Goal: Book appointment/travel/reservation

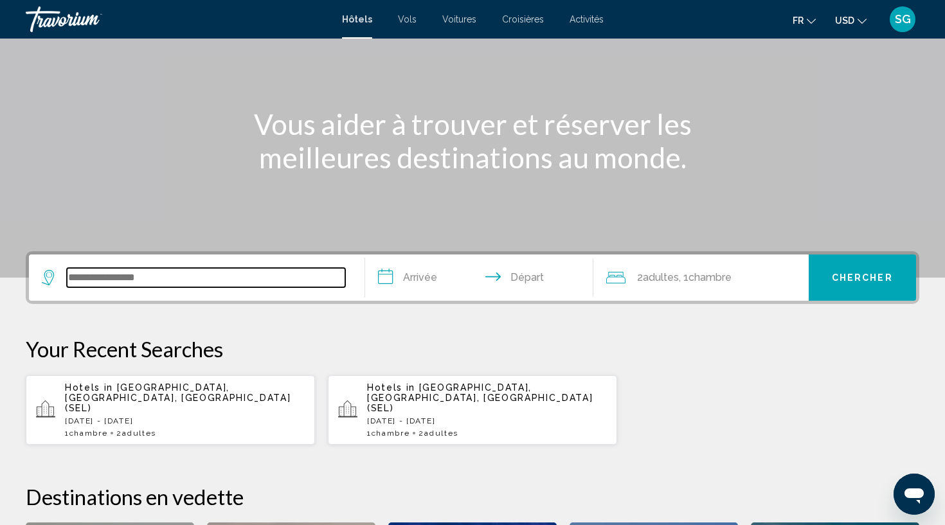
click at [273, 277] on input "Search widget" at bounding box center [206, 277] width 278 height 19
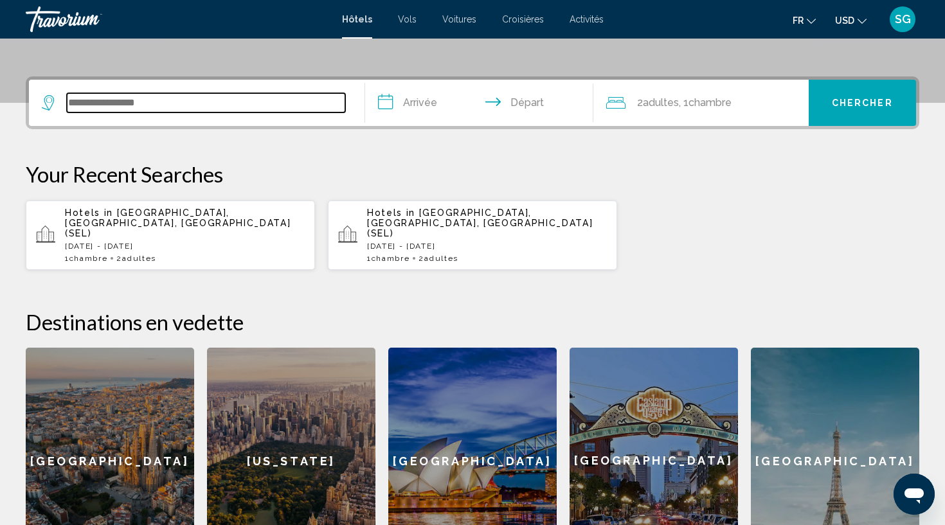
scroll to position [317, 0]
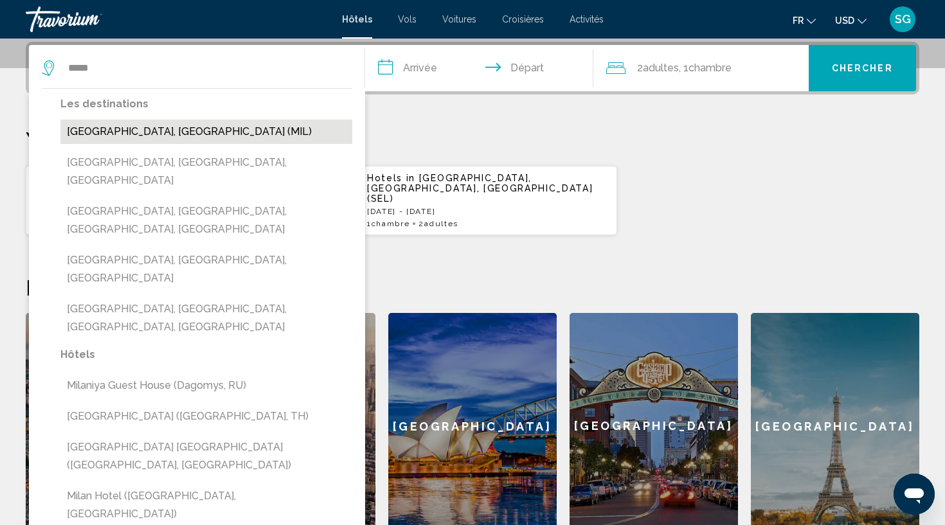
click at [175, 137] on button "Milan, Italy (MIL)" at bounding box center [206, 132] width 292 height 24
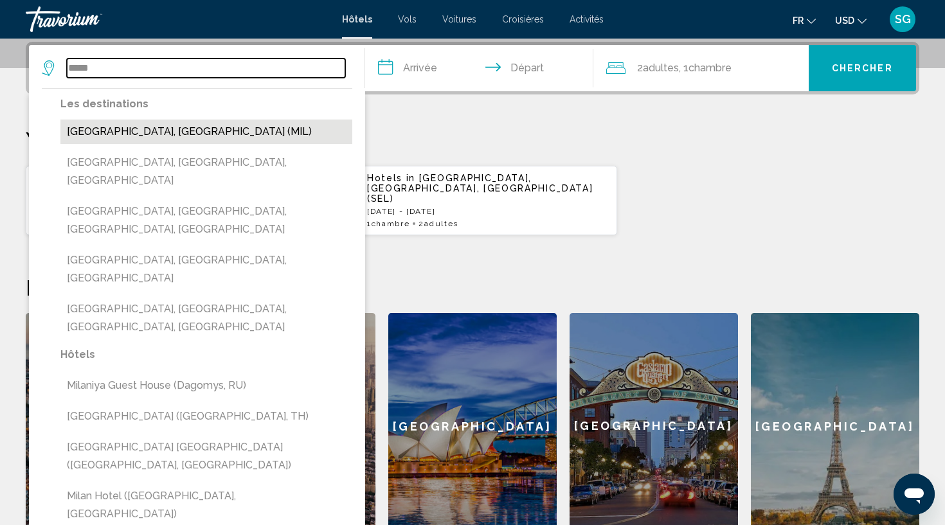
type input "**********"
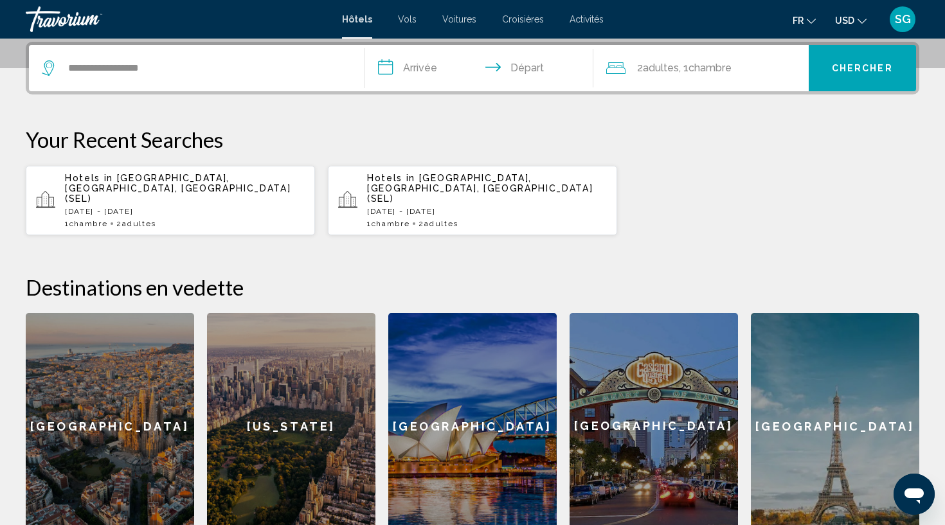
click at [436, 70] on input "**********" at bounding box center [481, 70] width 233 height 50
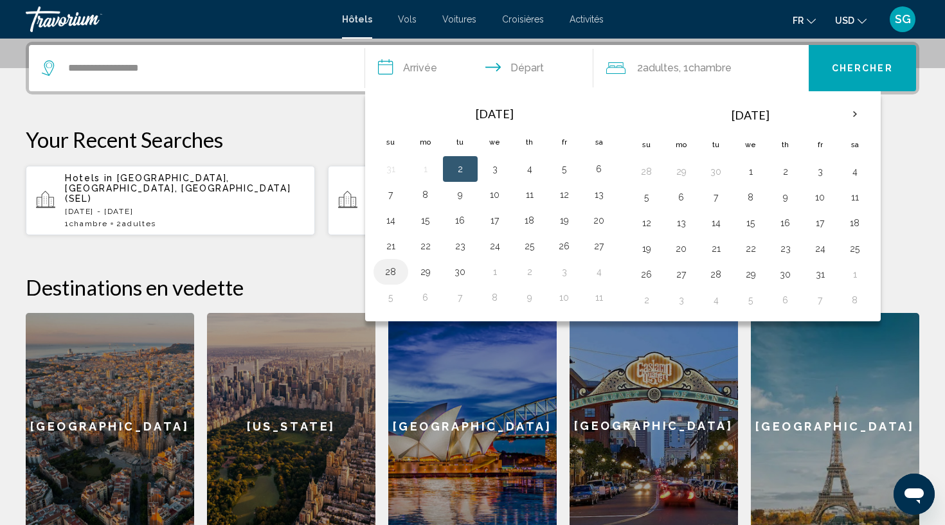
click at [389, 273] on button "28" at bounding box center [390, 272] width 21 height 18
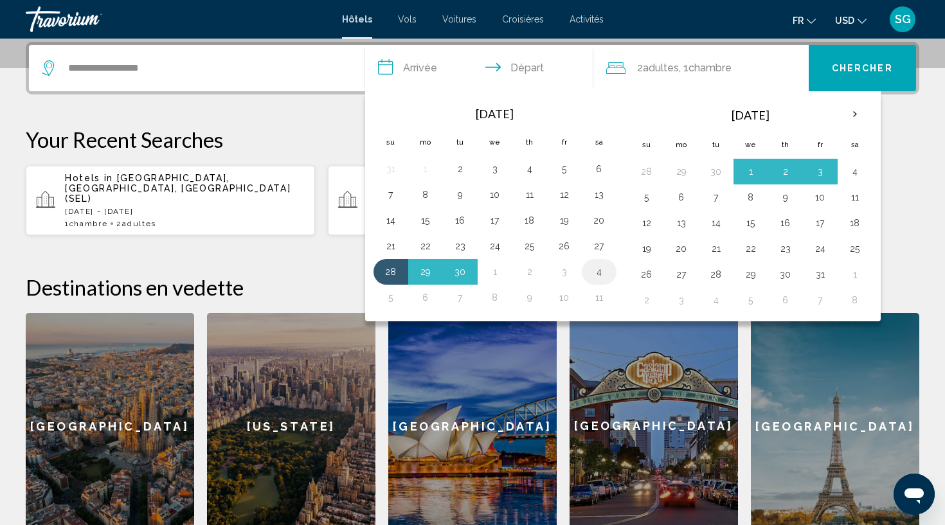
click at [600, 275] on button "4" at bounding box center [599, 272] width 21 height 18
type input "**********"
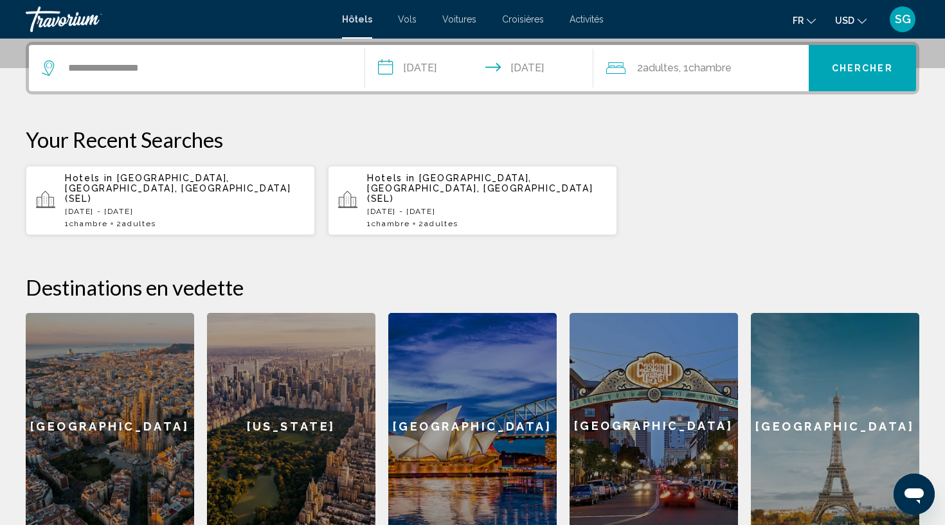
click at [707, 71] on span "Chambre" at bounding box center [709, 68] width 43 height 12
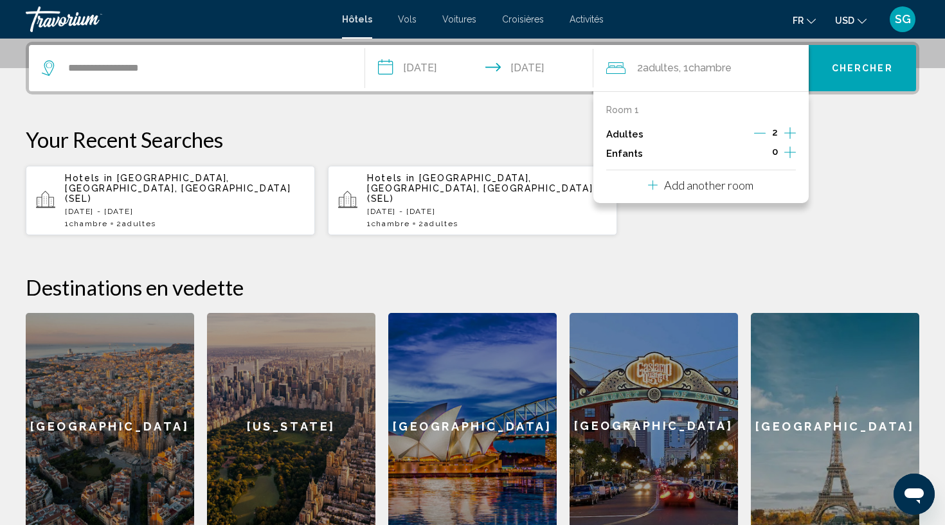
click at [788, 129] on icon "Increment adults" at bounding box center [790, 132] width 12 height 15
click at [723, 185] on p "Add another room" at bounding box center [708, 185] width 89 height 14
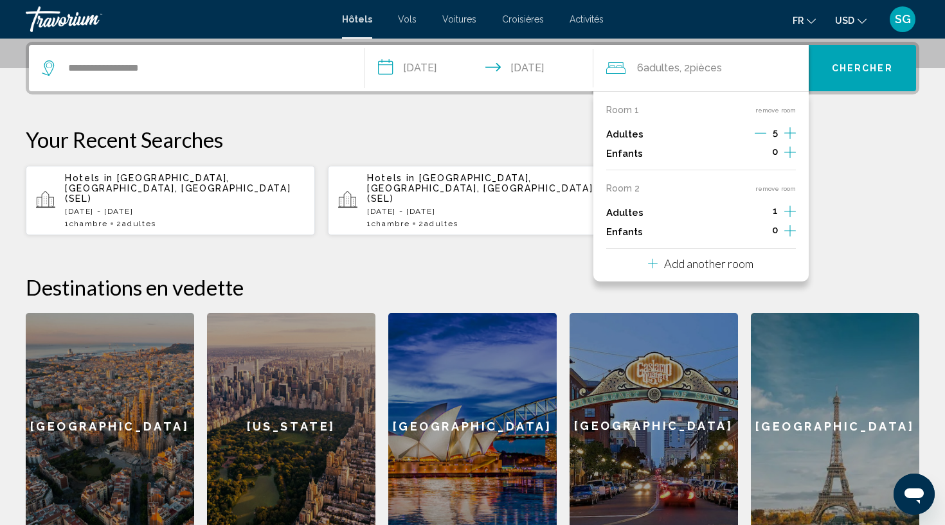
click at [789, 139] on icon "Increment adults" at bounding box center [790, 133] width 12 height 12
click at [762, 133] on icon "Decrement adults" at bounding box center [761, 133] width 12 height 12
click at [762, 133] on icon "Decrement adults" at bounding box center [759, 133] width 12 height 12
click at [853, 24] on span "USD" at bounding box center [844, 20] width 19 height 10
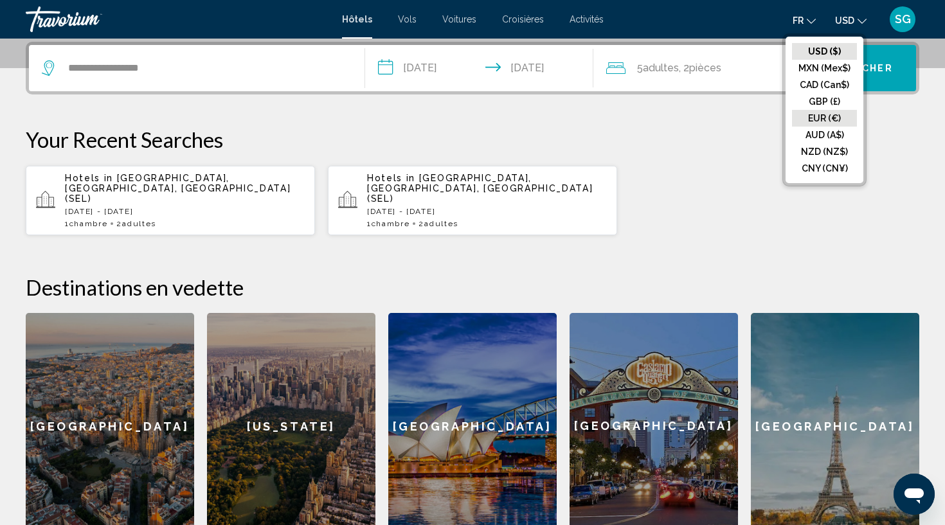
click at [834, 114] on button "EUR (€)" at bounding box center [824, 118] width 65 height 17
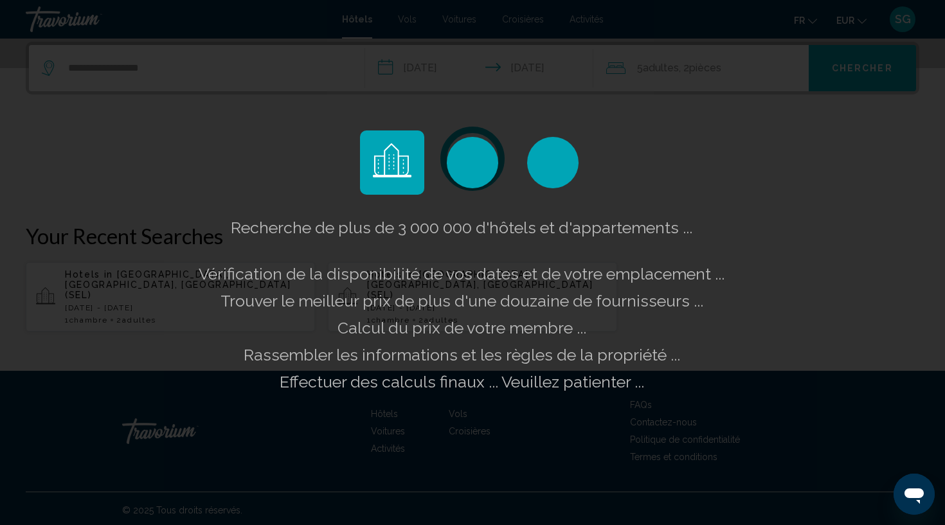
scroll to position [302, 0]
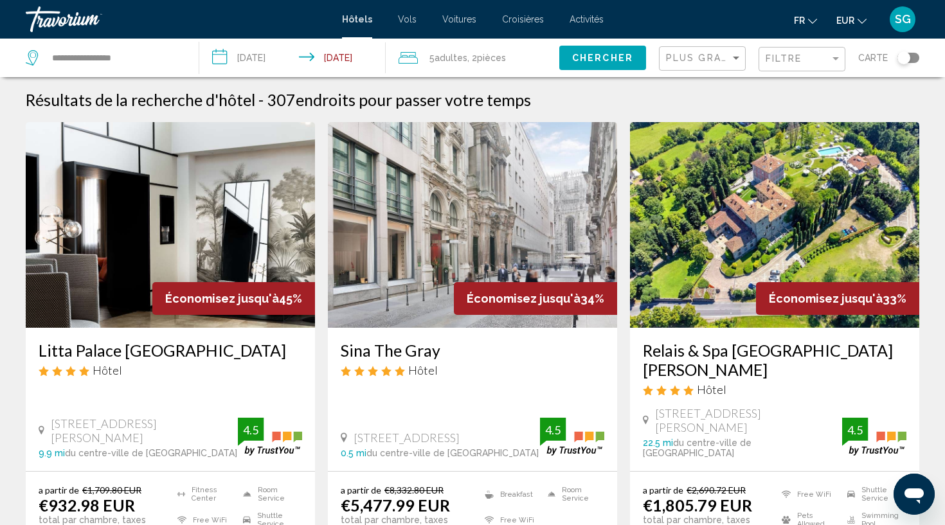
click at [723, 64] on div "Plus grandes économies" at bounding box center [704, 59] width 76 height 24
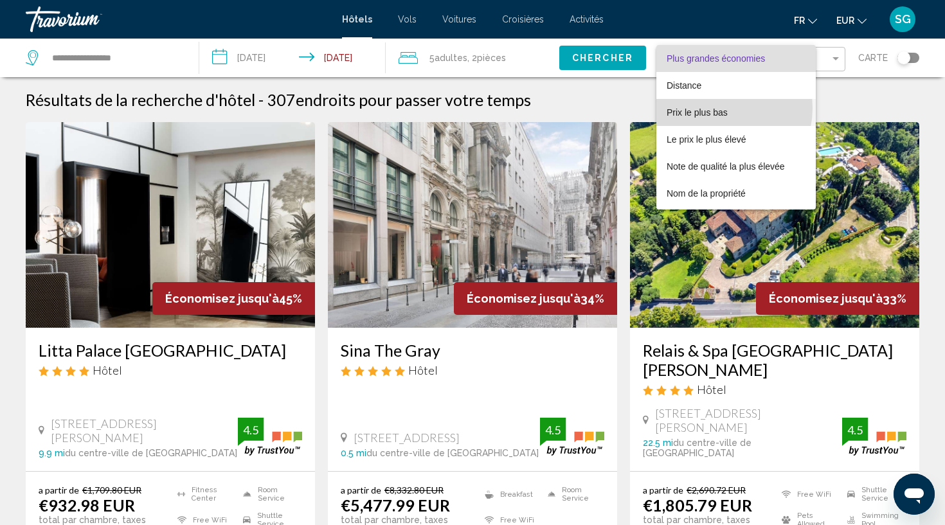
click at [717, 108] on span "Prix le plus bas" at bounding box center [696, 112] width 61 height 10
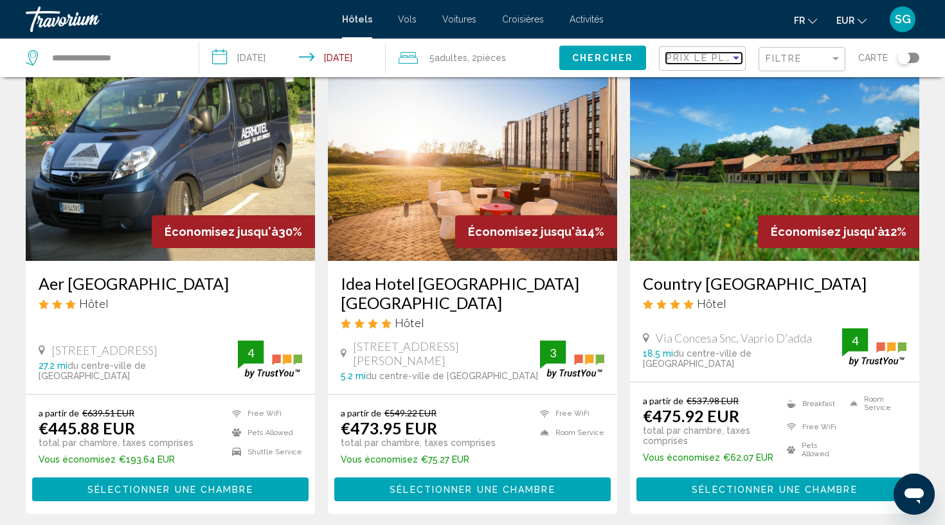
scroll to position [71, 0]
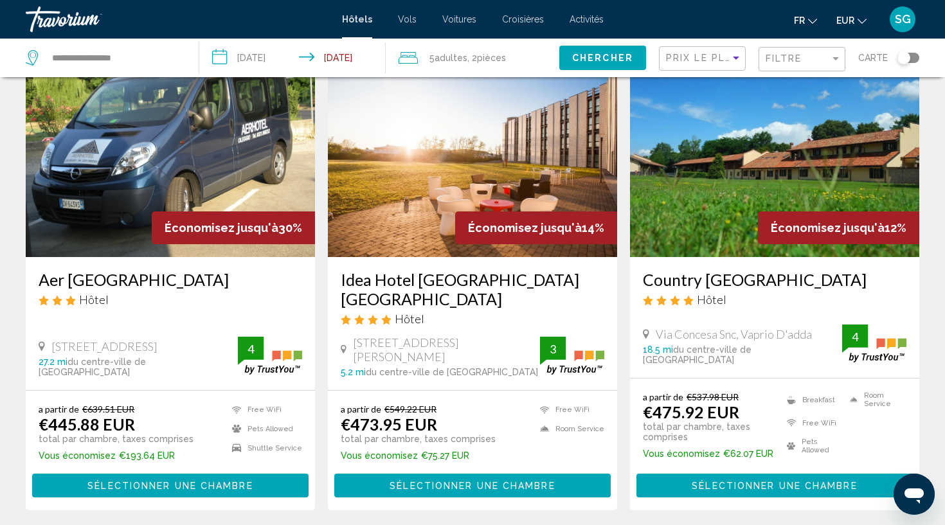
click at [503, 481] on span "Sélectionner une chambre" at bounding box center [471, 486] width 165 height 10
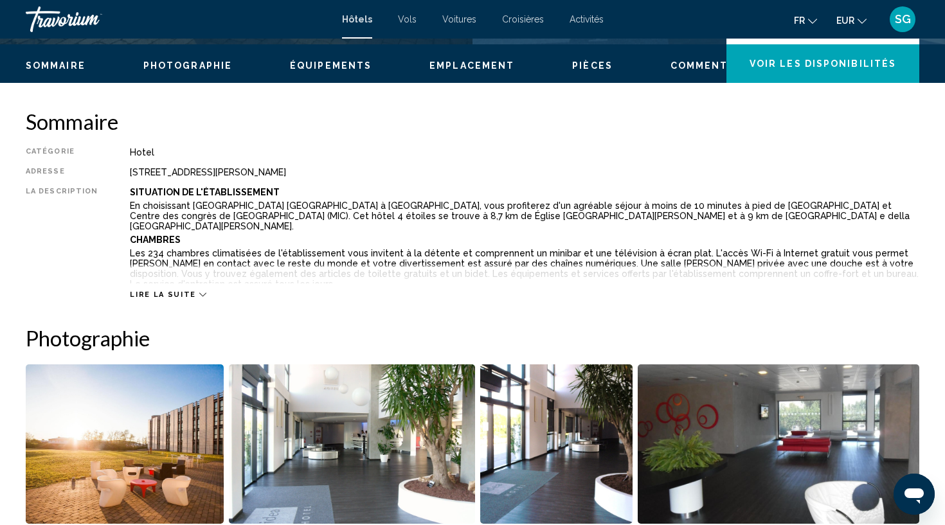
scroll to position [382, 0]
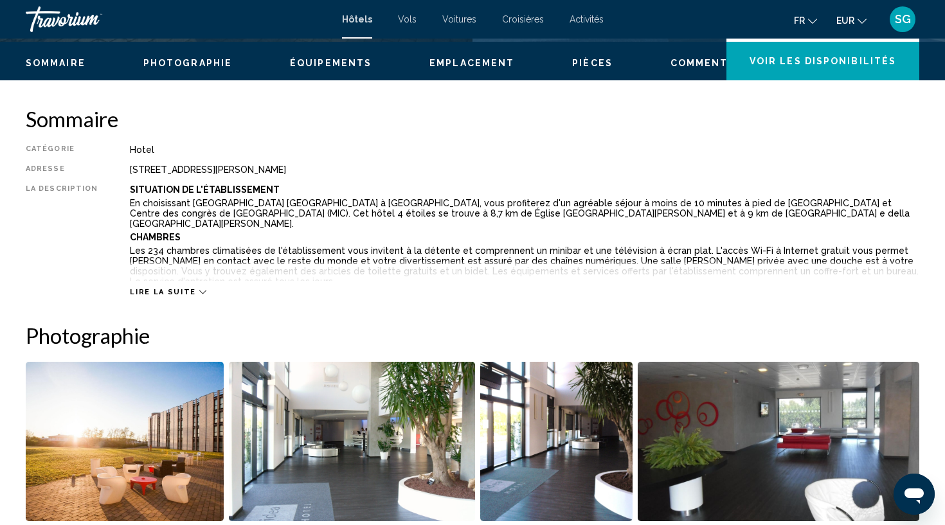
click at [184, 285] on div "Lire la suite" at bounding box center [524, 279] width 789 height 35
click at [184, 289] on span "Lire la suite" at bounding box center [163, 292] width 66 height 8
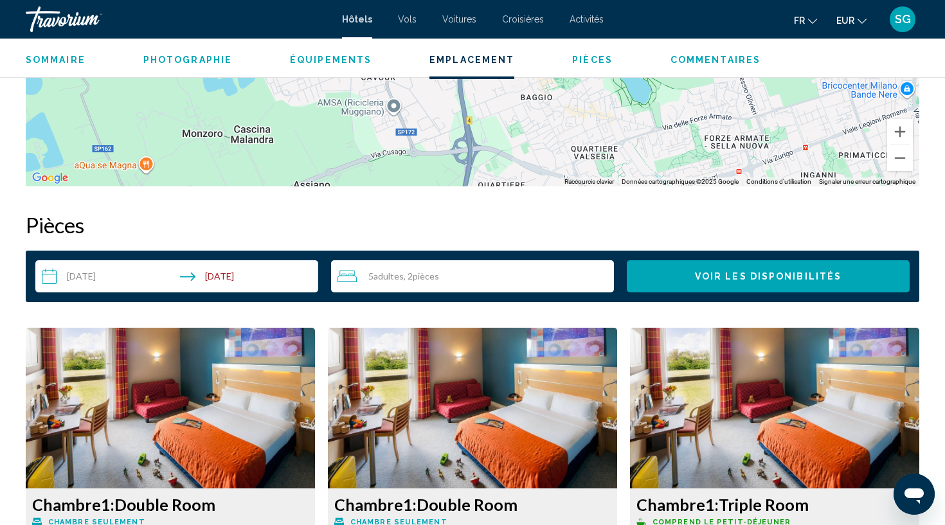
scroll to position [1637, 0]
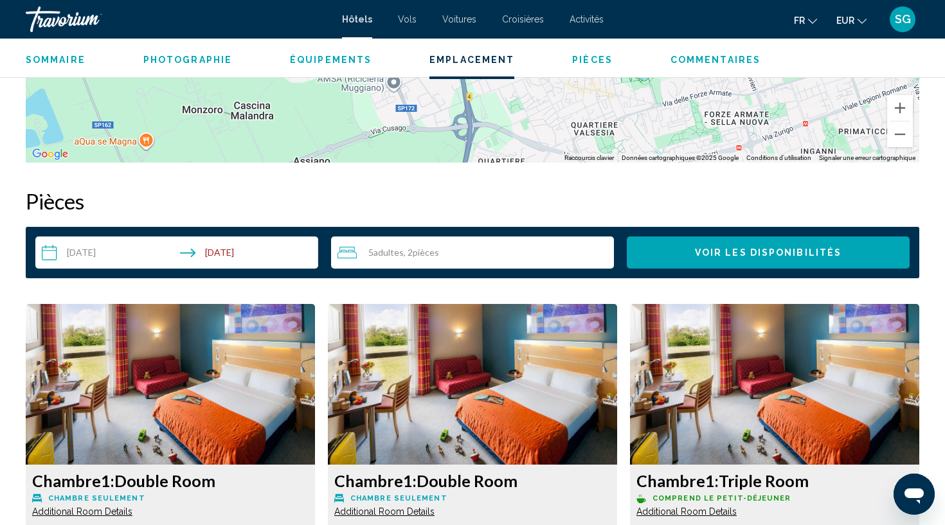
click at [709, 248] on span "Voir les disponibilités" at bounding box center [768, 253] width 147 height 10
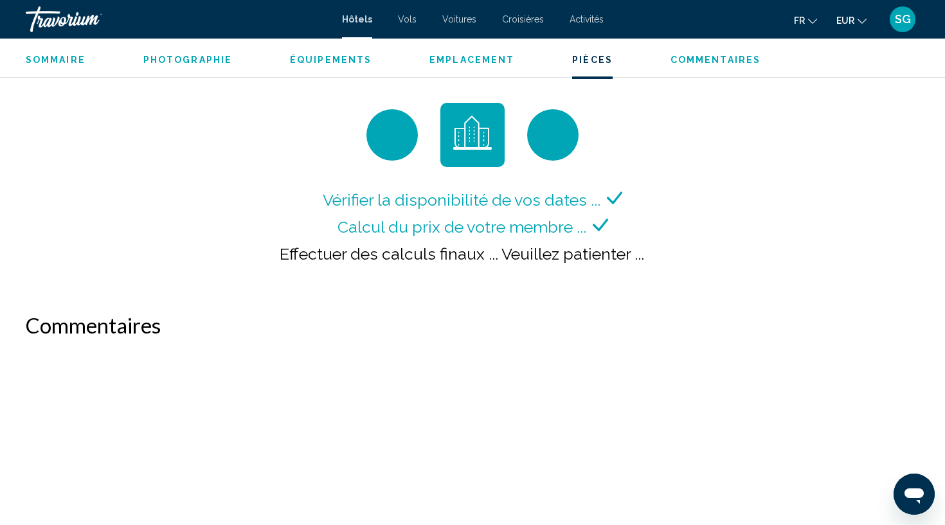
scroll to position [1839, 0]
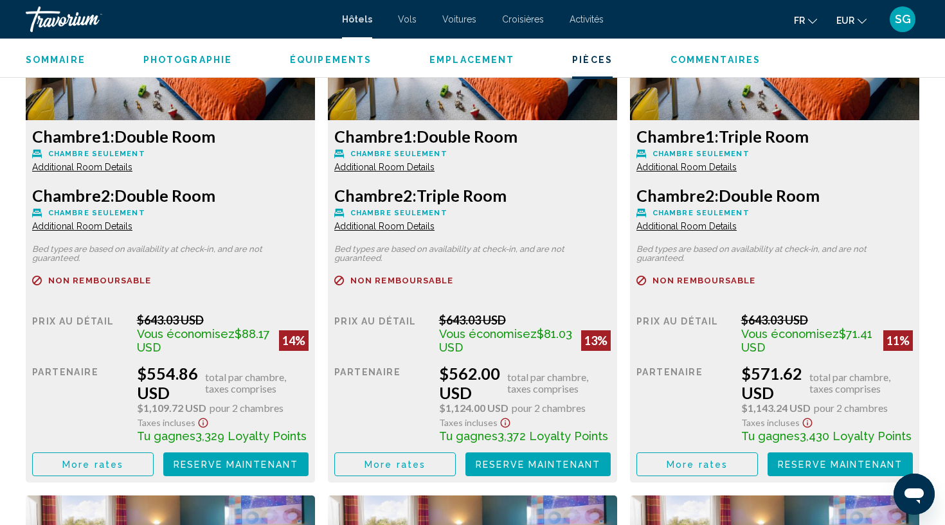
scroll to position [1861, 0]
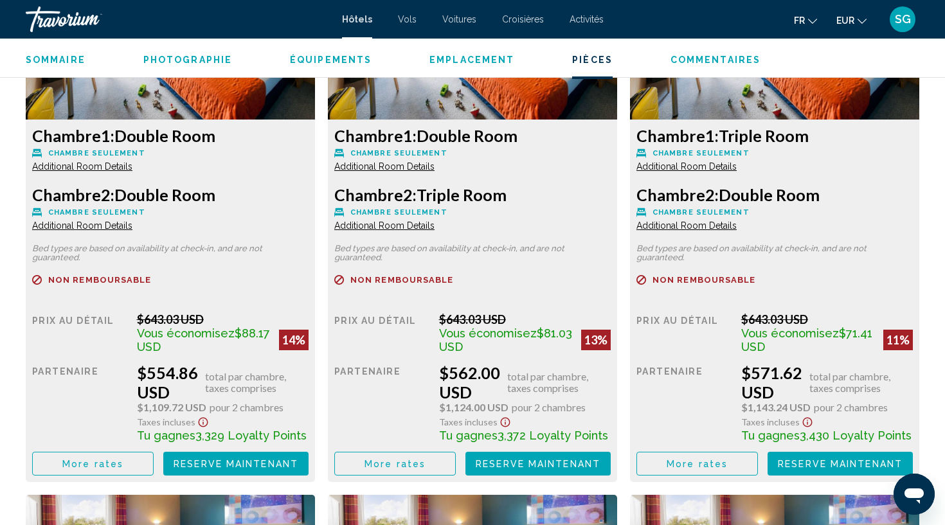
click at [199, 421] on icon "Show Taxes and Fees disclaimer" at bounding box center [202, 422] width 15 height 12
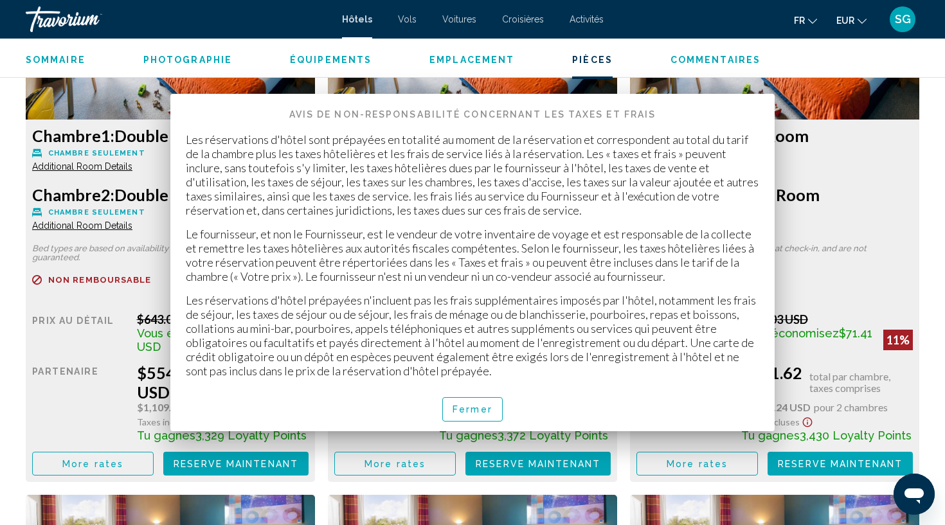
scroll to position [0, 0]
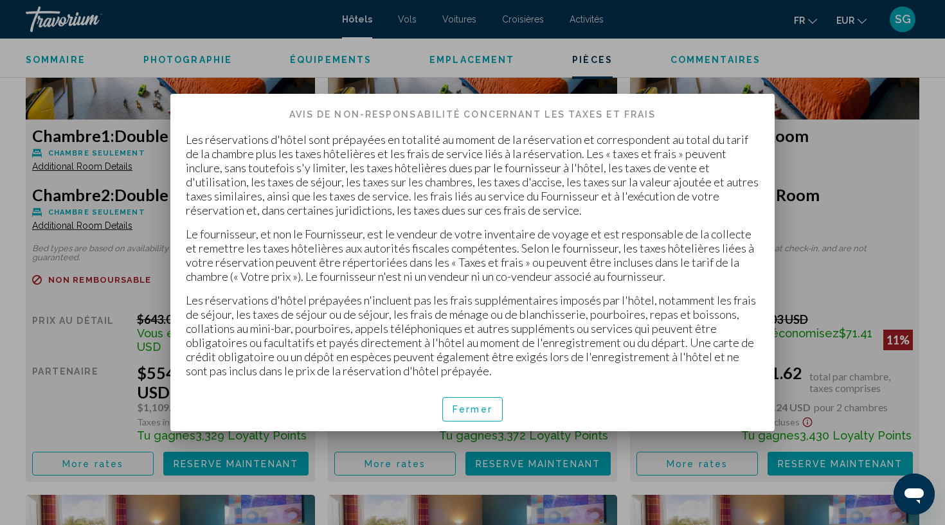
click at [461, 402] on button "Fermer" at bounding box center [472, 409] width 60 height 24
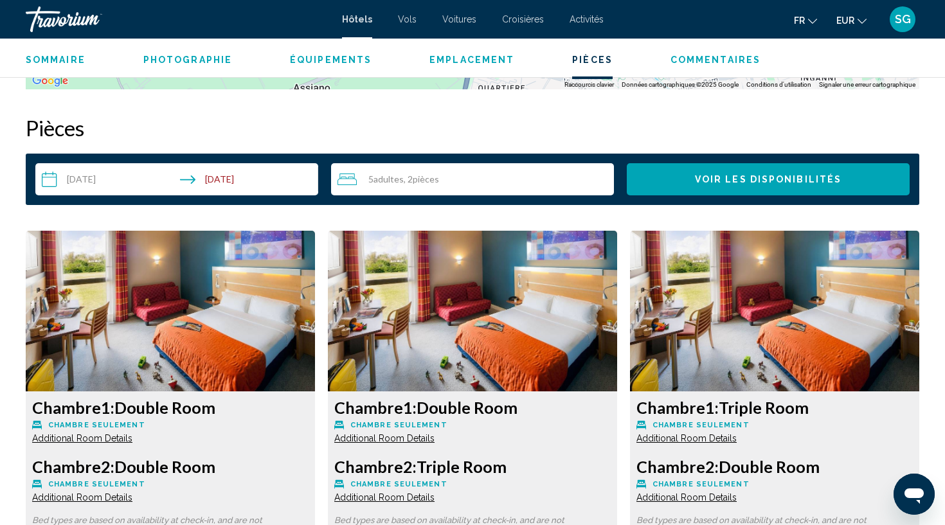
scroll to position [1583, 0]
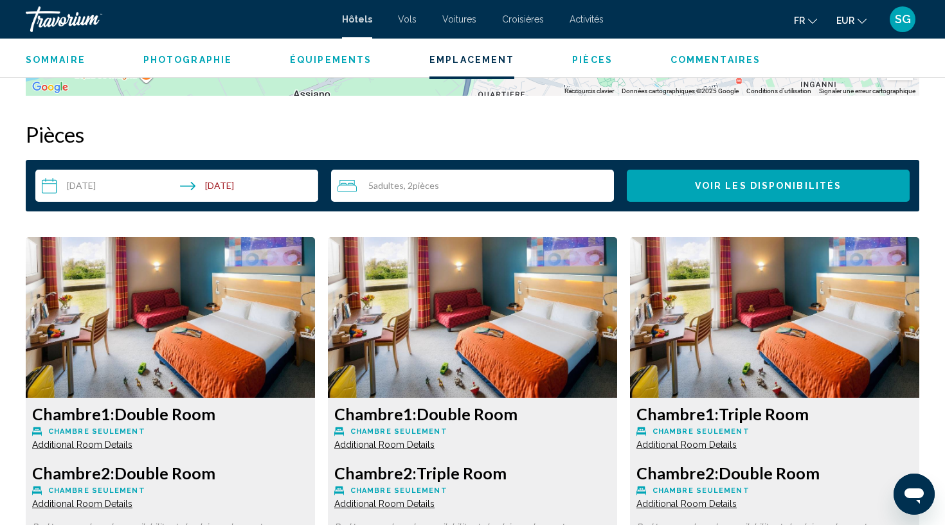
click at [256, 330] on img "Main content" at bounding box center [170, 317] width 289 height 161
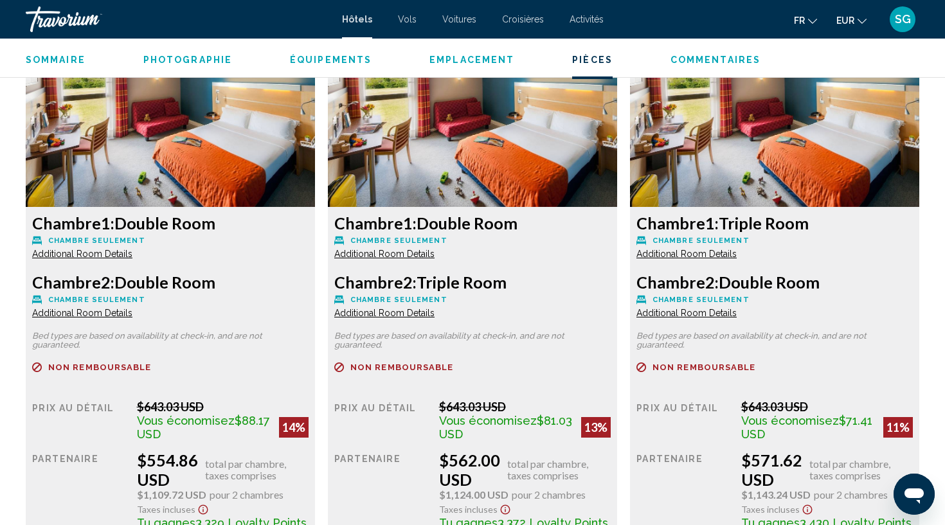
scroll to position [1834, 0]
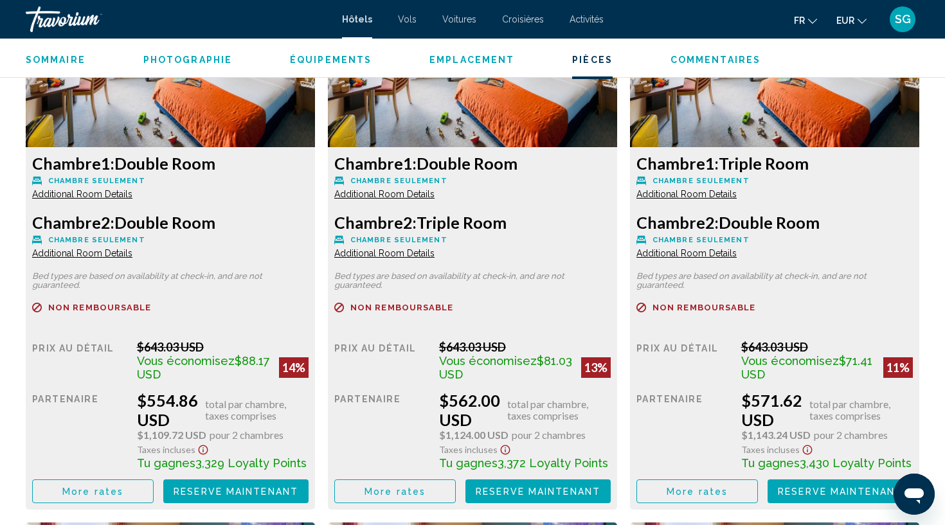
click at [130, 482] on button "More rates" at bounding box center [92, 491] width 121 height 24
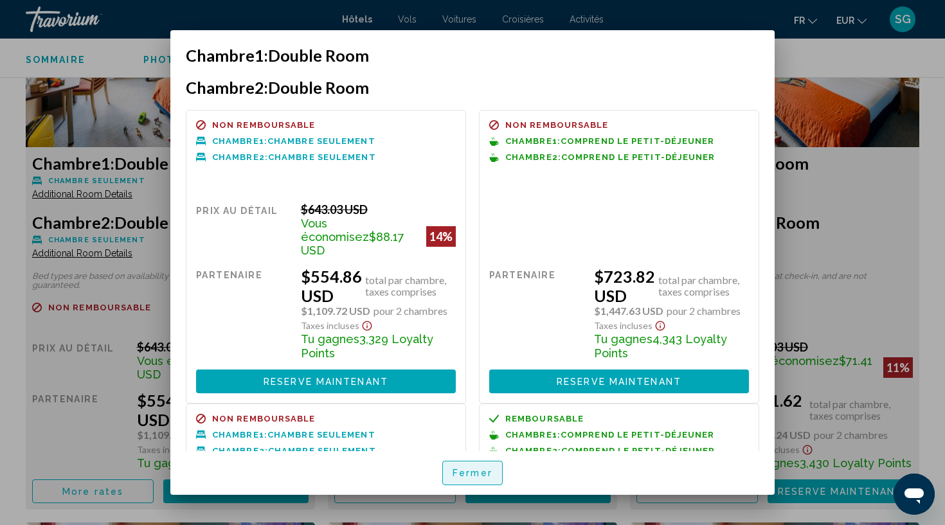
click at [479, 474] on span "Fermer" at bounding box center [472, 474] width 40 height 10
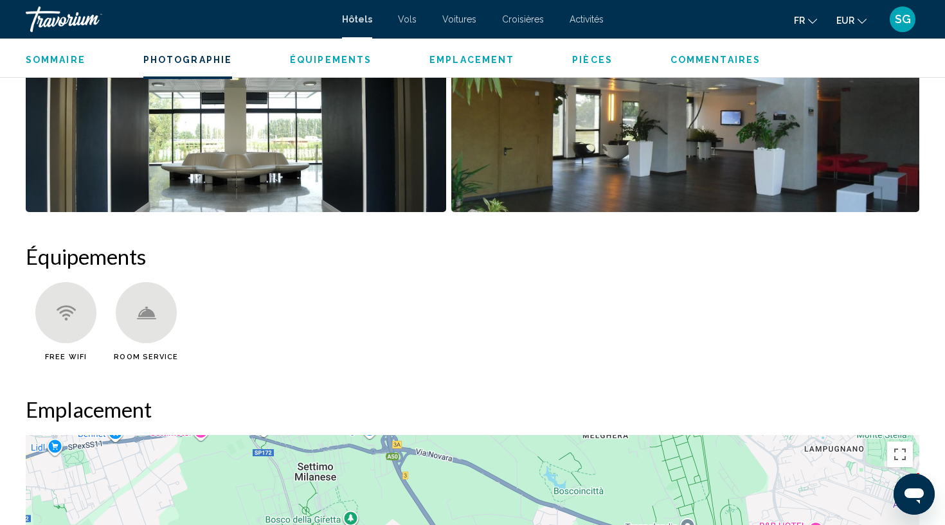
scroll to position [796, 0]
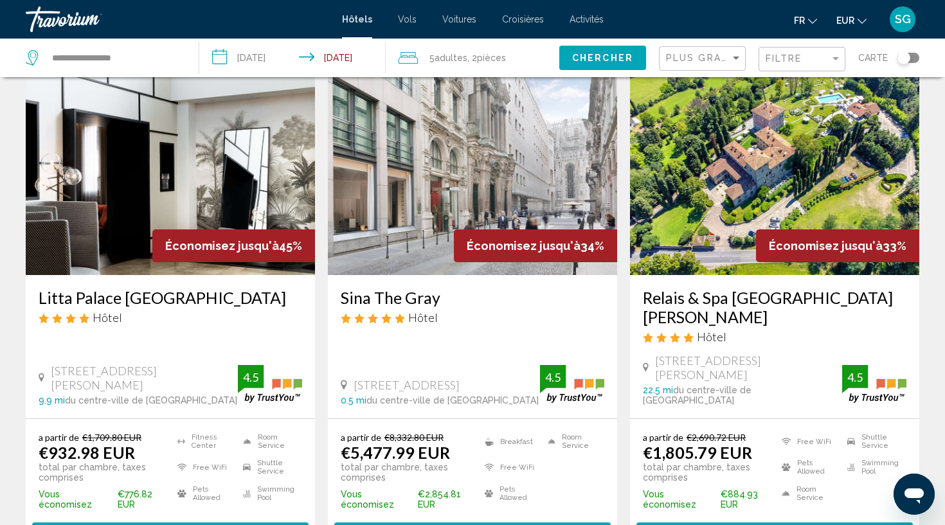
scroll to position [60, 0]
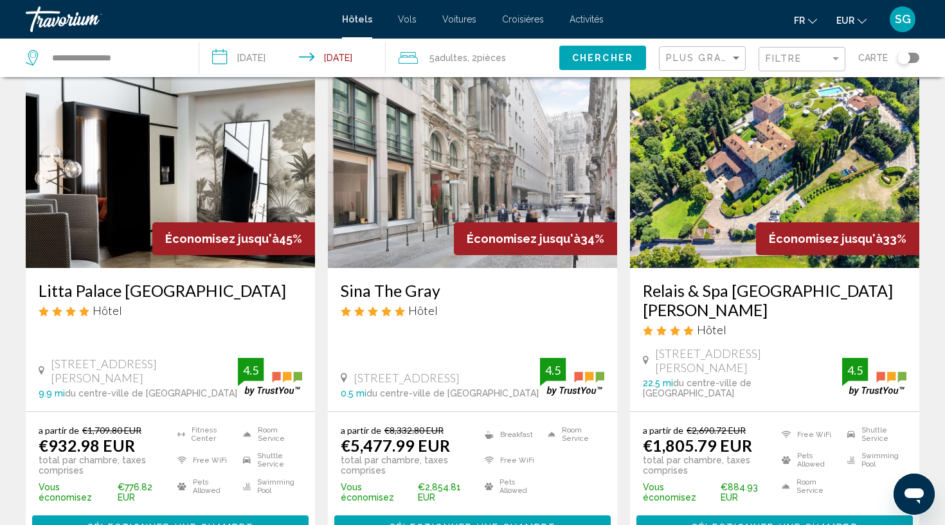
click at [706, 49] on div "Plus grandes économies" at bounding box center [704, 59] width 76 height 24
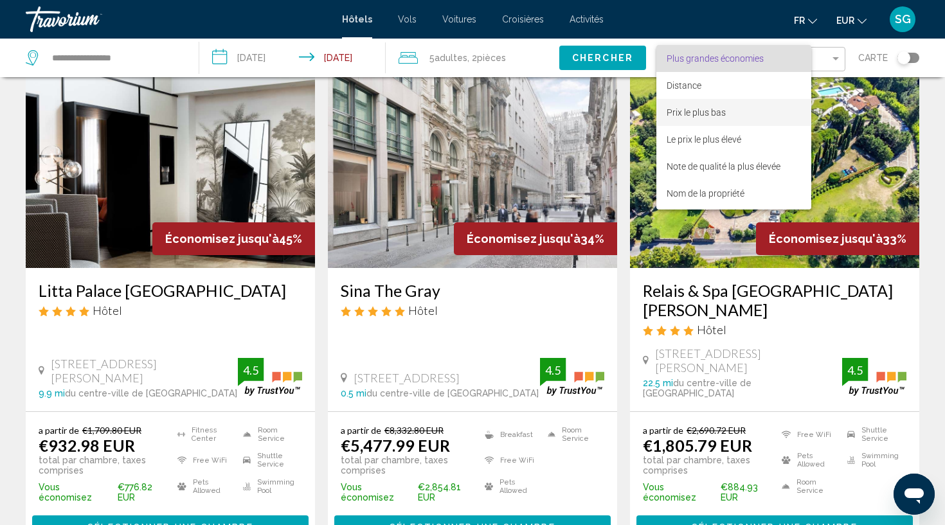
click at [707, 112] on span "Prix le plus bas" at bounding box center [695, 112] width 59 height 10
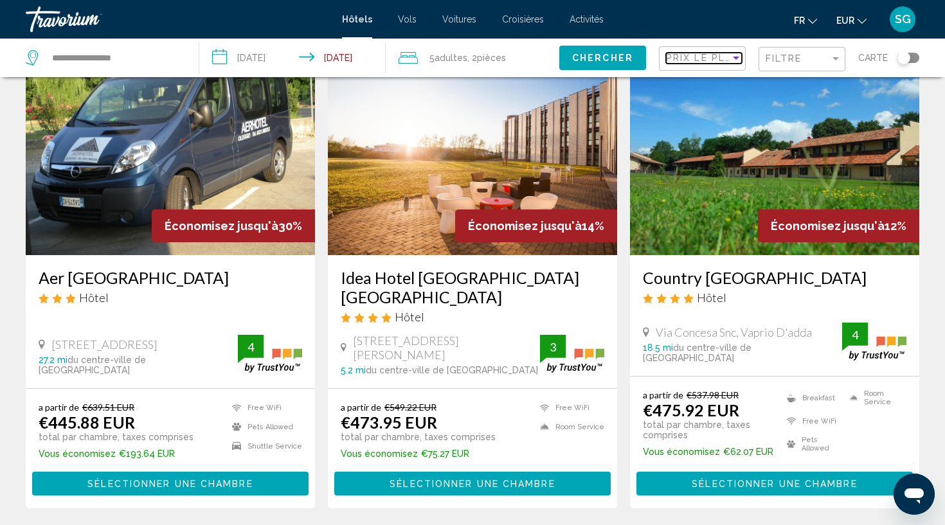
scroll to position [73, 0]
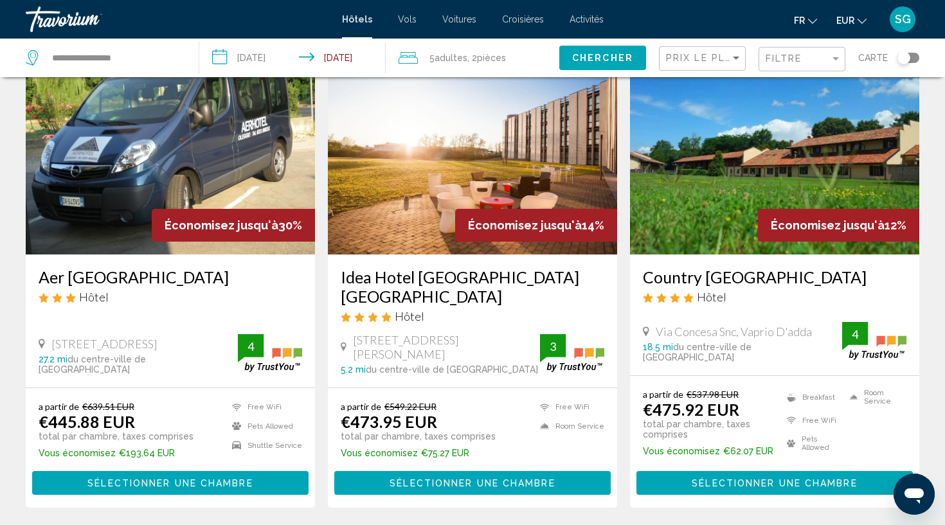
click at [380, 276] on h3 "Idea Hotel [GEOGRAPHIC_DATA] [GEOGRAPHIC_DATA]" at bounding box center [473, 286] width 264 height 39
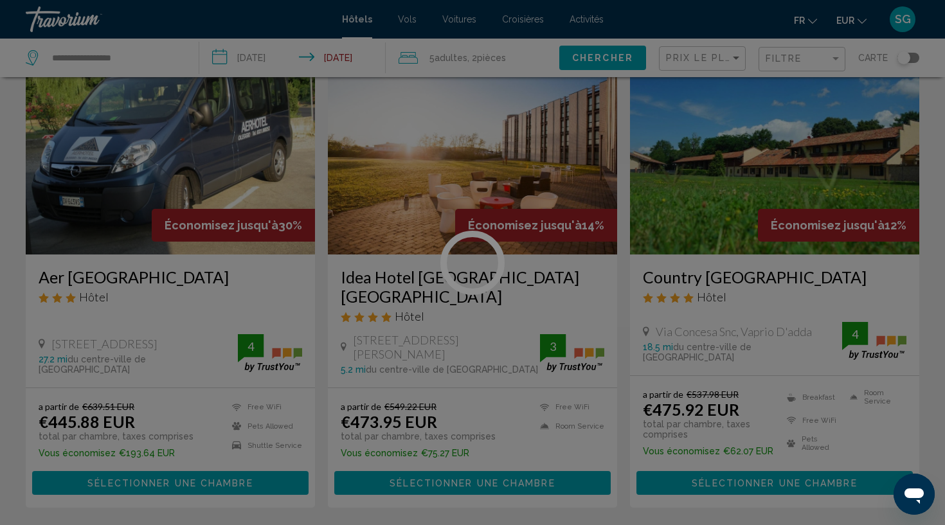
click at [380, 276] on div at bounding box center [472, 262] width 945 height 525
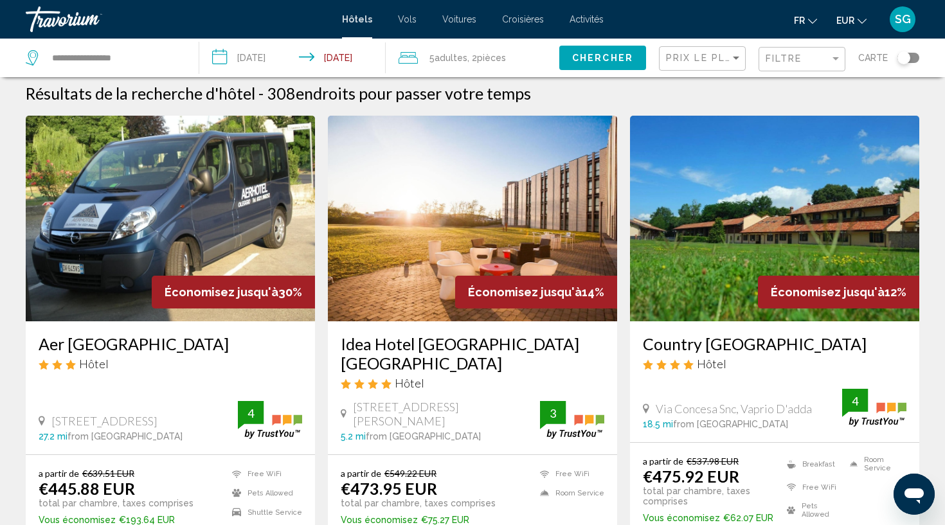
scroll to position [8, 0]
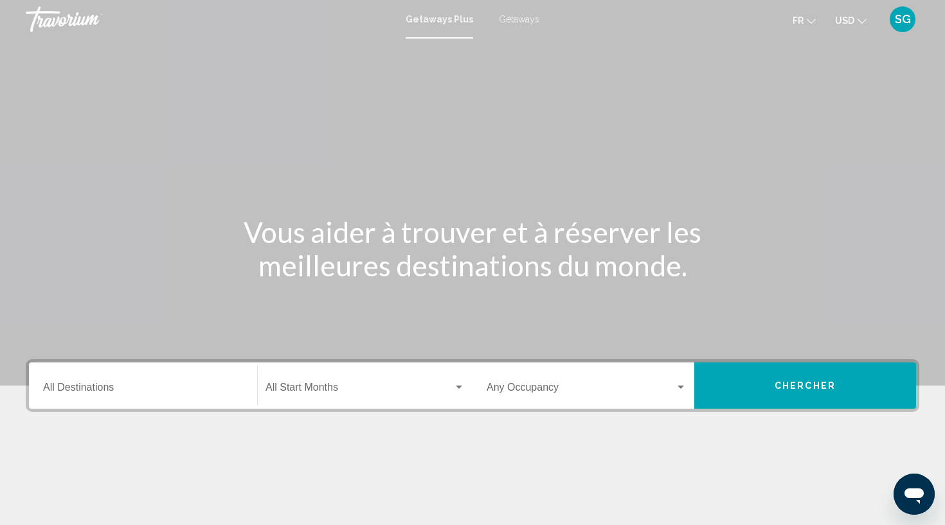
click at [853, 17] on span "USD" at bounding box center [844, 20] width 19 height 10
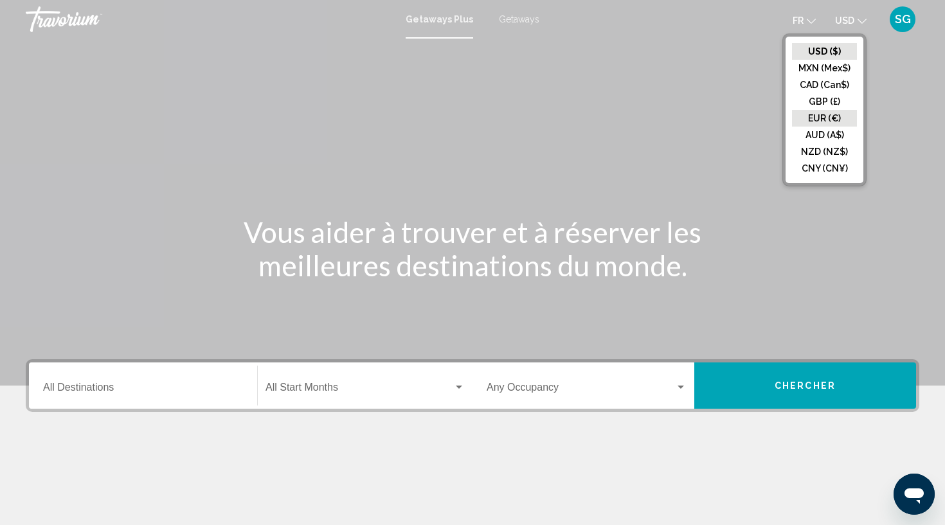
click at [828, 121] on button "EUR (€)" at bounding box center [824, 118] width 65 height 17
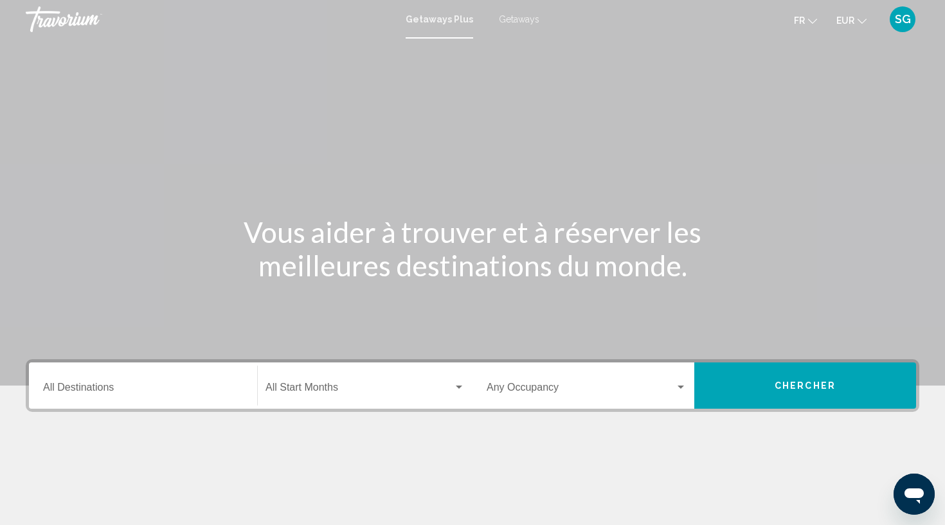
click at [530, 27] on div "Getaways Plus Getaways fr English Español Français Italiano Português русский E…" at bounding box center [472, 19] width 945 height 27
click at [526, 23] on span "Getaways" at bounding box center [519, 19] width 40 height 10
click at [204, 389] on input "Destination All Destinations" at bounding box center [143, 390] width 200 height 12
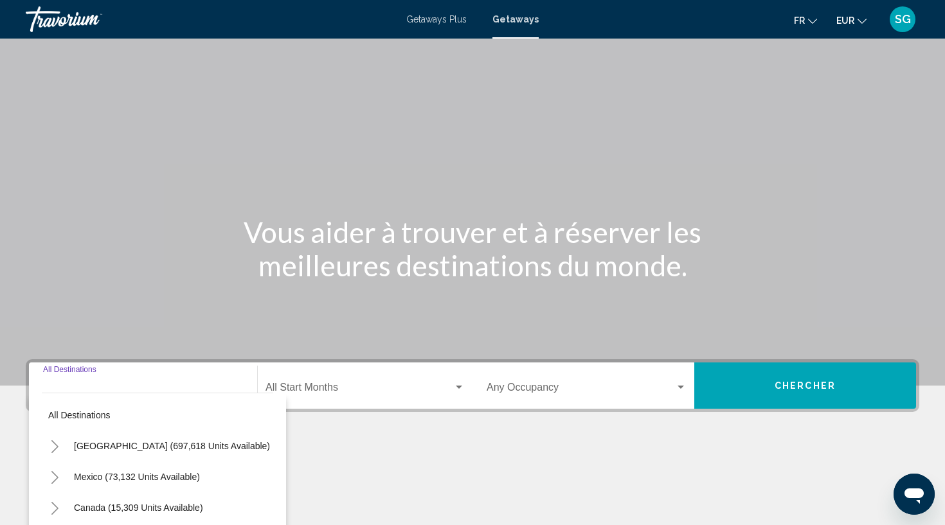
scroll to position [173, 0]
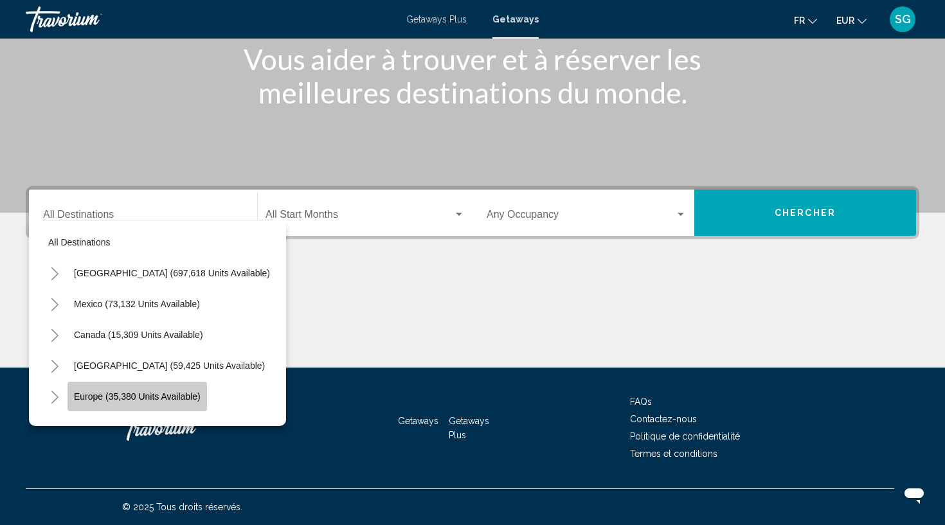
click at [161, 391] on span "Europe (35,380 units available)" at bounding box center [137, 396] width 127 height 10
type input "**********"
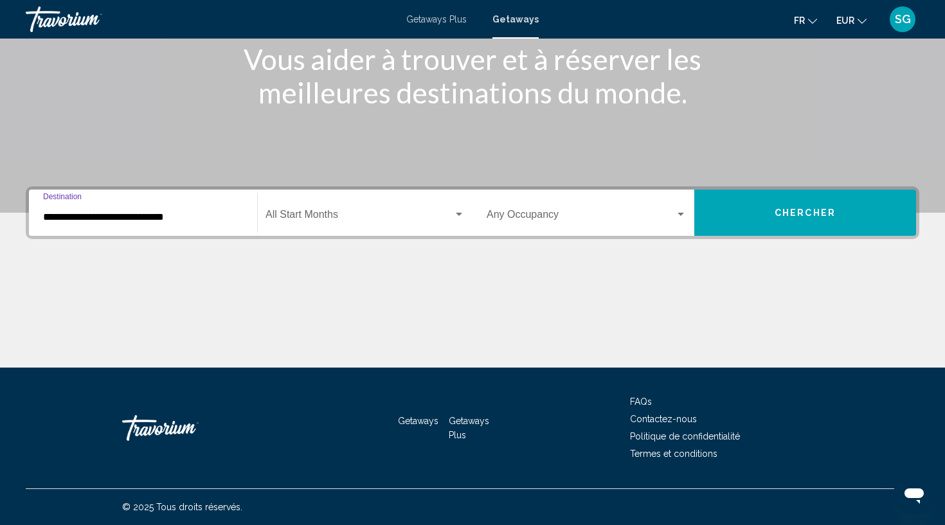
click at [353, 199] on div "Start Month All Start Months" at bounding box center [364, 213] width 199 height 40
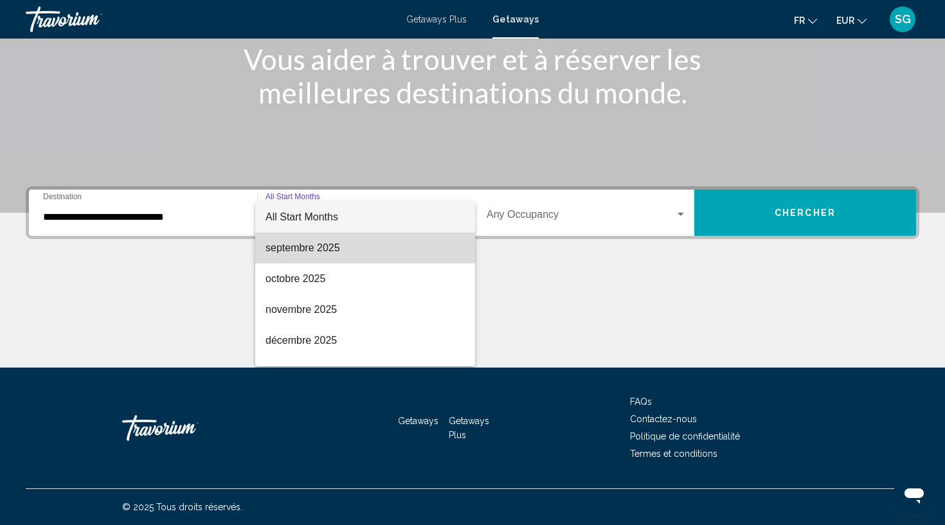
click at [316, 251] on span "septembre 2025" at bounding box center [364, 248] width 199 height 31
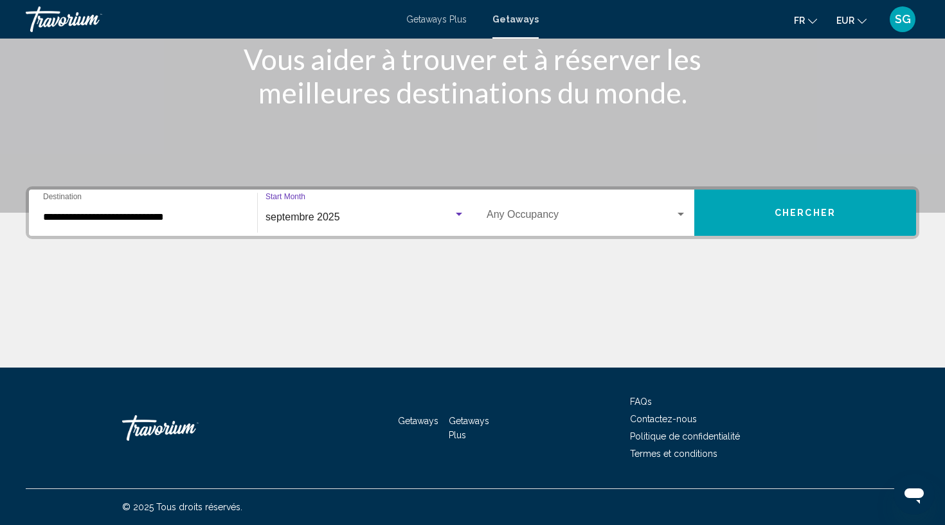
click at [654, 218] on span "Search widget" at bounding box center [581, 217] width 188 height 12
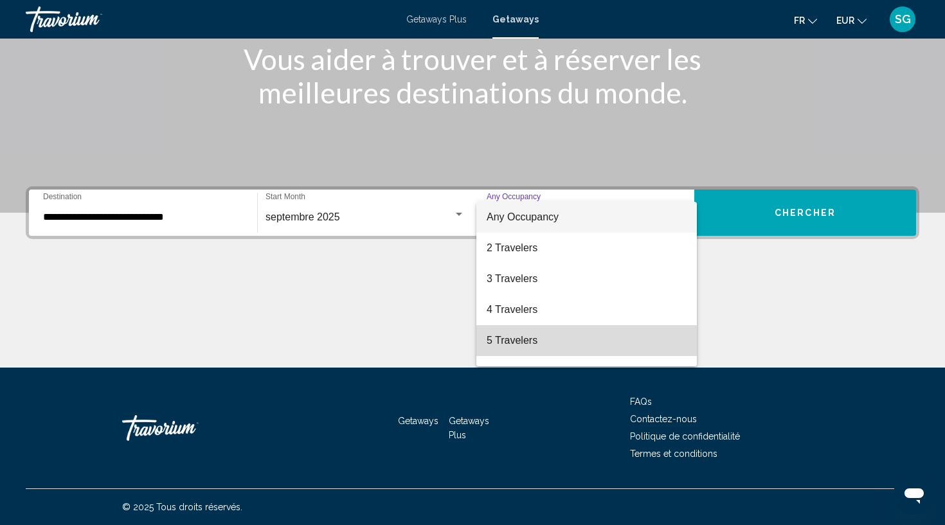
click at [585, 343] on span "5 Travelers" at bounding box center [587, 340] width 200 height 31
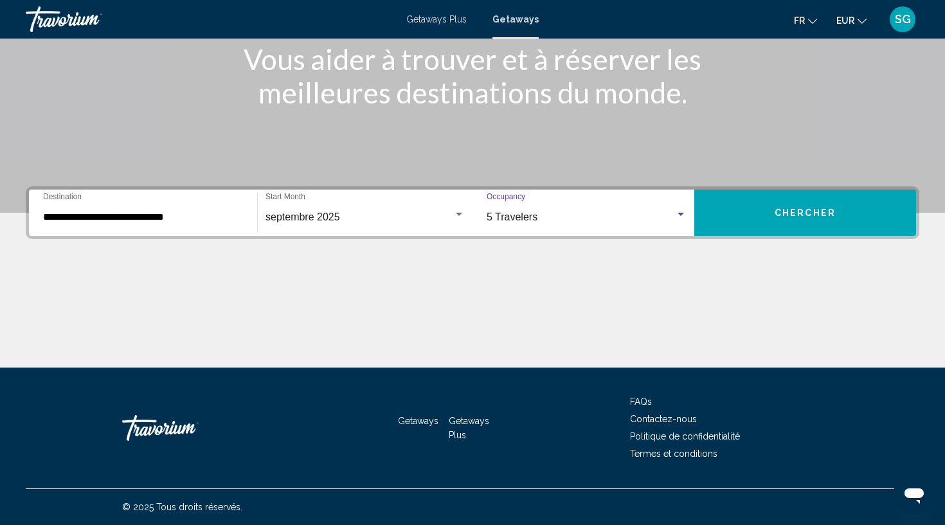
click at [769, 200] on button "Chercher" at bounding box center [805, 213] width 222 height 46
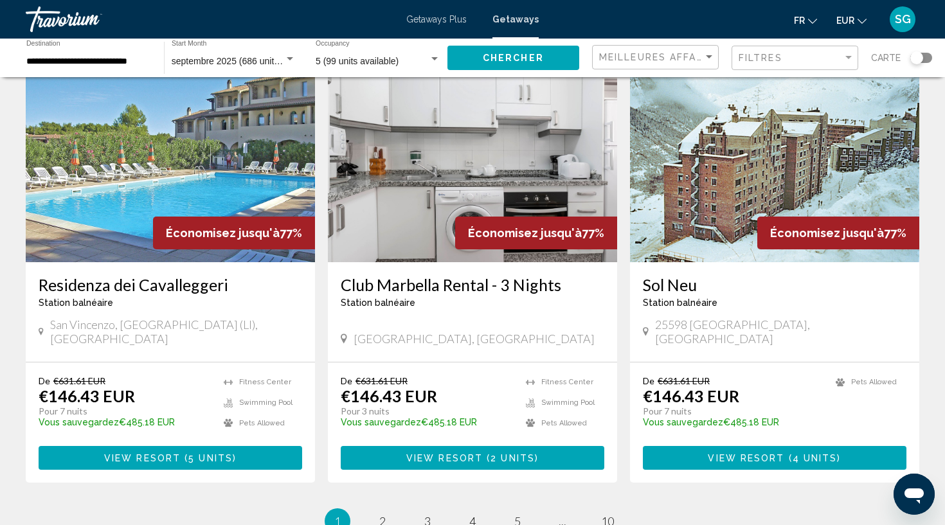
scroll to position [1522, 0]
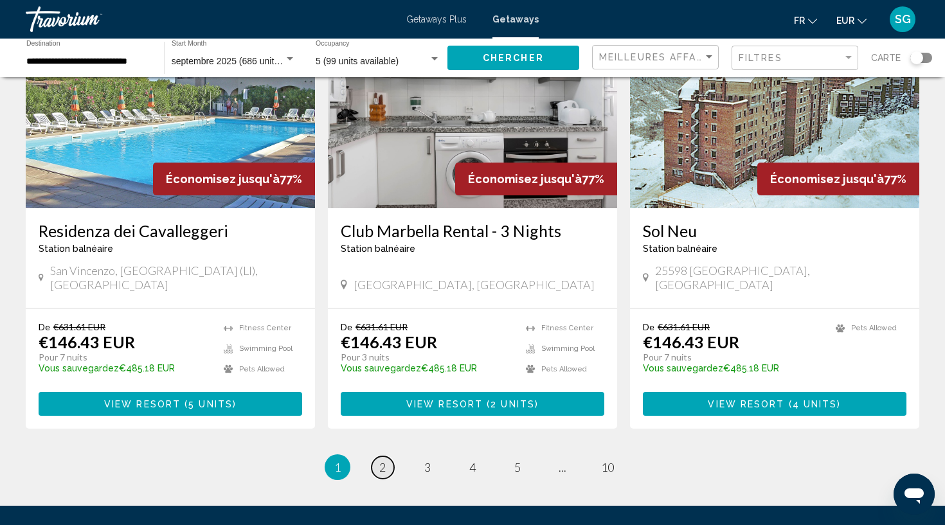
click at [384, 460] on span "2" at bounding box center [382, 467] width 6 height 14
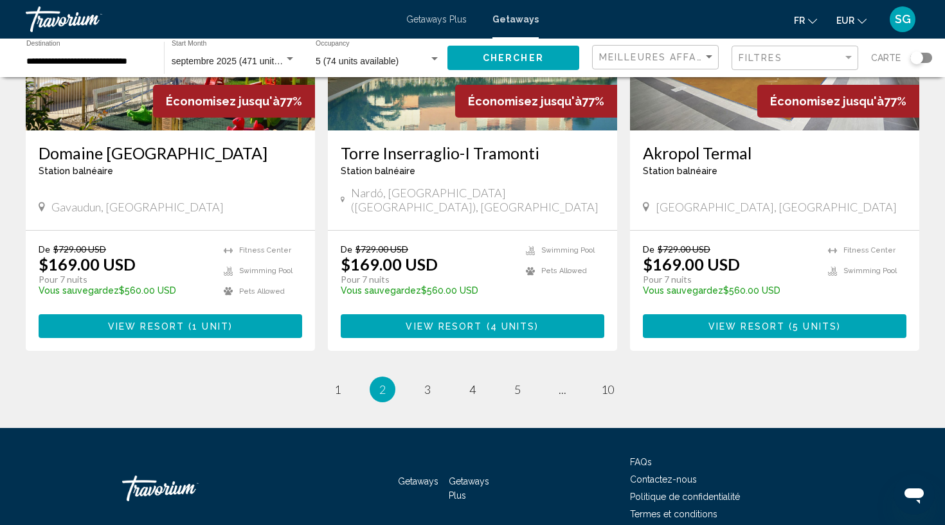
scroll to position [1571, 0]
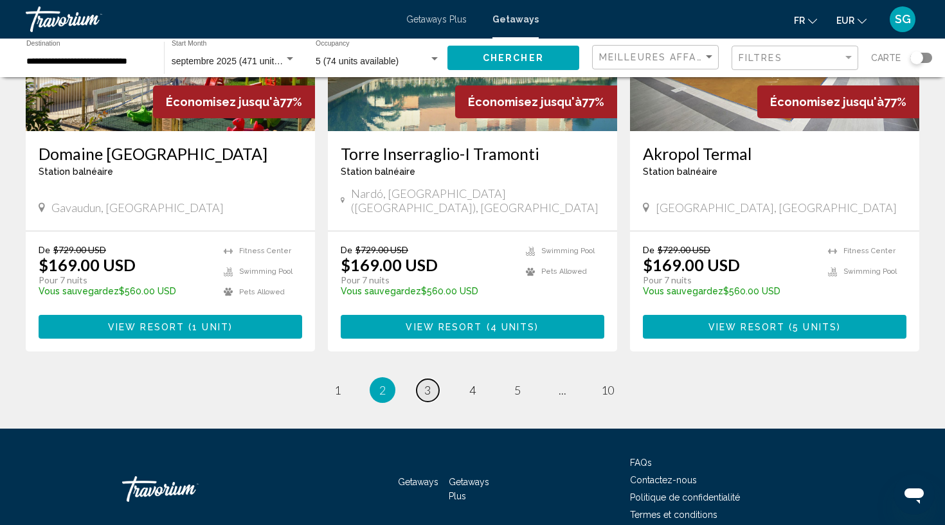
click at [428, 383] on span "3" at bounding box center [427, 390] width 6 height 14
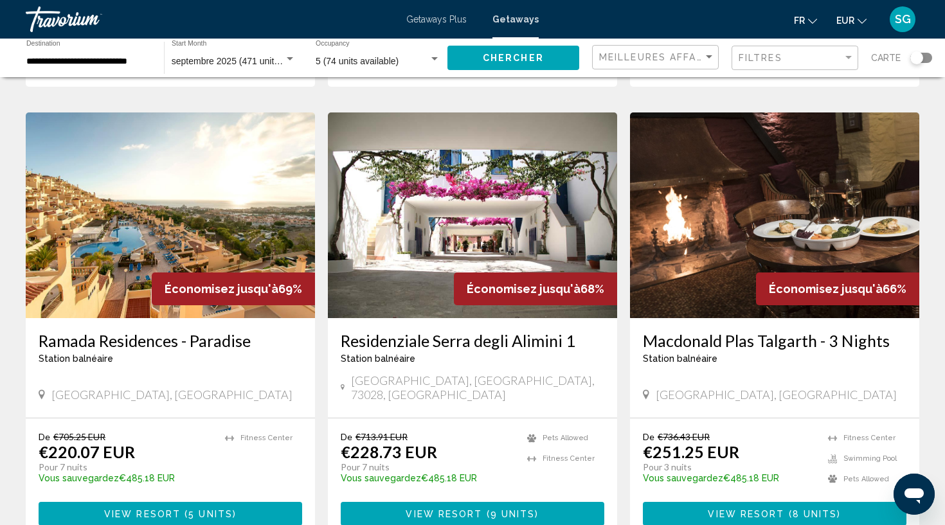
scroll to position [1391, 0]
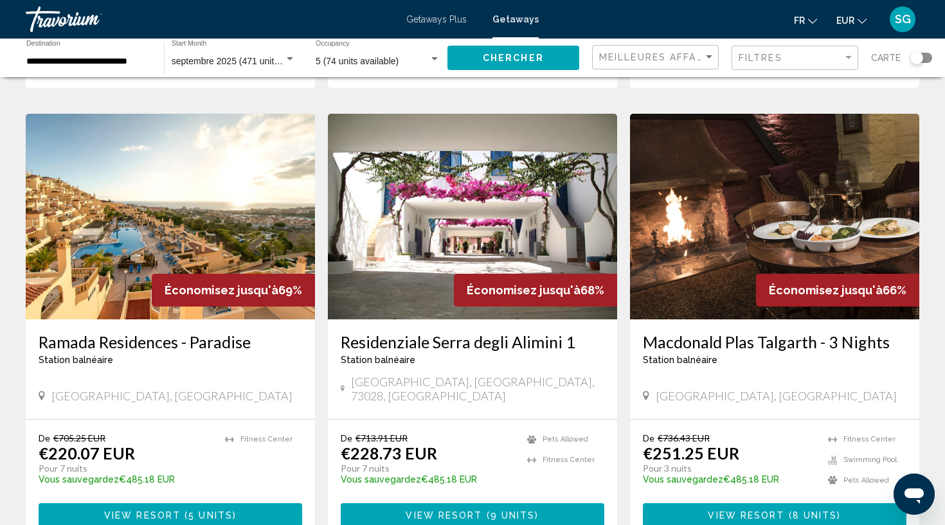
click at [447, 332] on h3 "Residenziale Serra degli Alimini 1" at bounding box center [473, 341] width 264 height 19
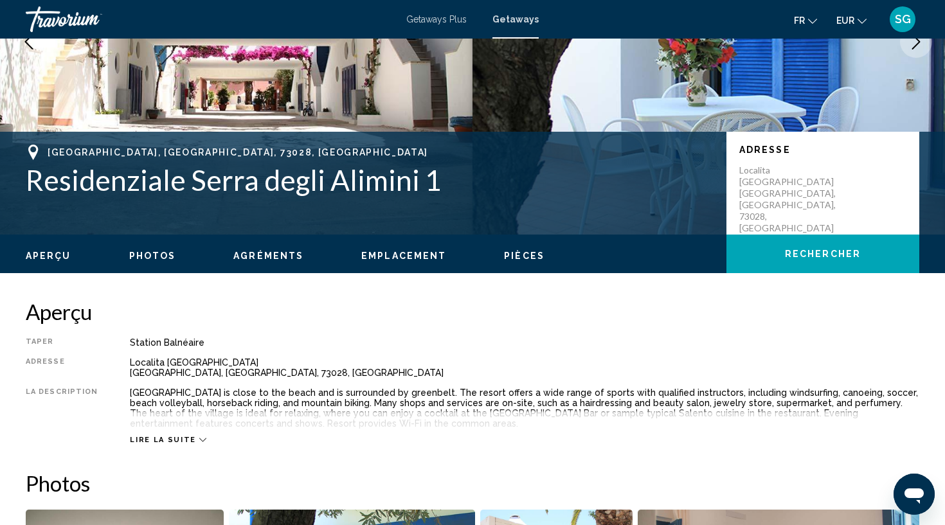
scroll to position [192, 0]
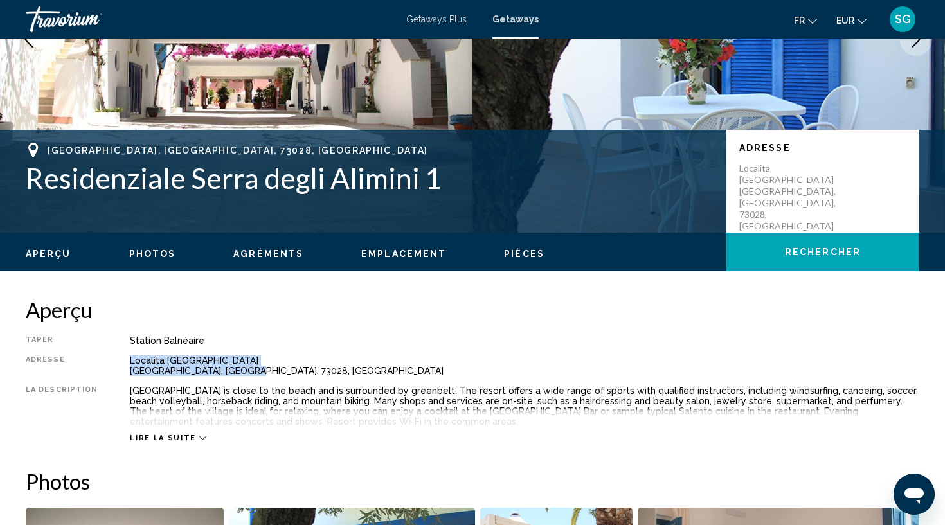
drag, startPoint x: 238, startPoint y: 371, endPoint x: 123, endPoint y: 362, distance: 115.3
click at [123, 362] on div "Taper Station balnéaire Tout inclus Pas tout compris Adresse Localita Serra deg…" at bounding box center [472, 388] width 893 height 107
copy div "Localita Serra degli Alimini Otranto, Lecce, 73028, ITA"
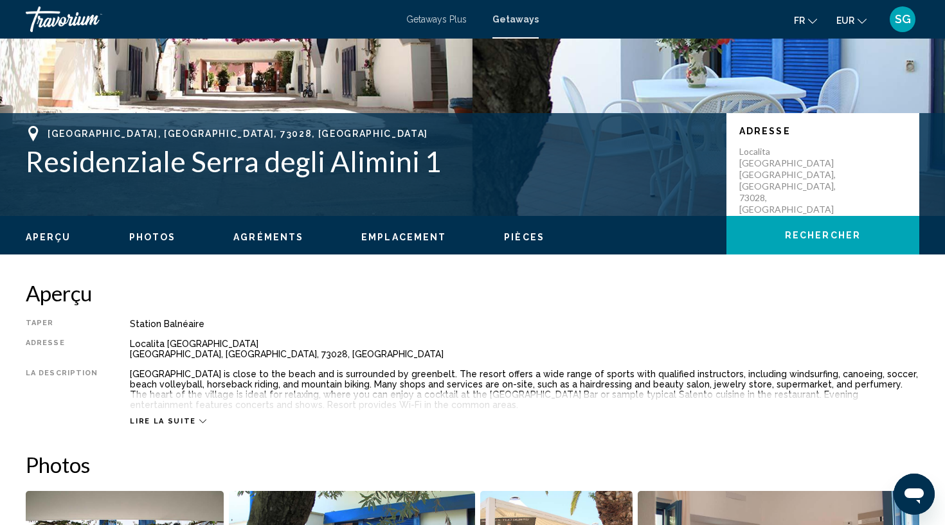
click at [556, 303] on h2 "Aperçu" at bounding box center [472, 293] width 893 height 26
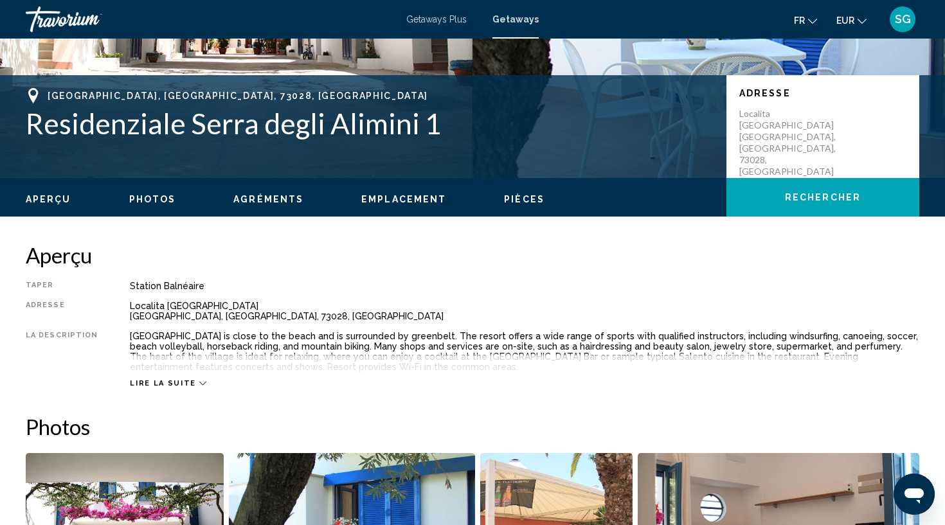
scroll to position [257, 0]
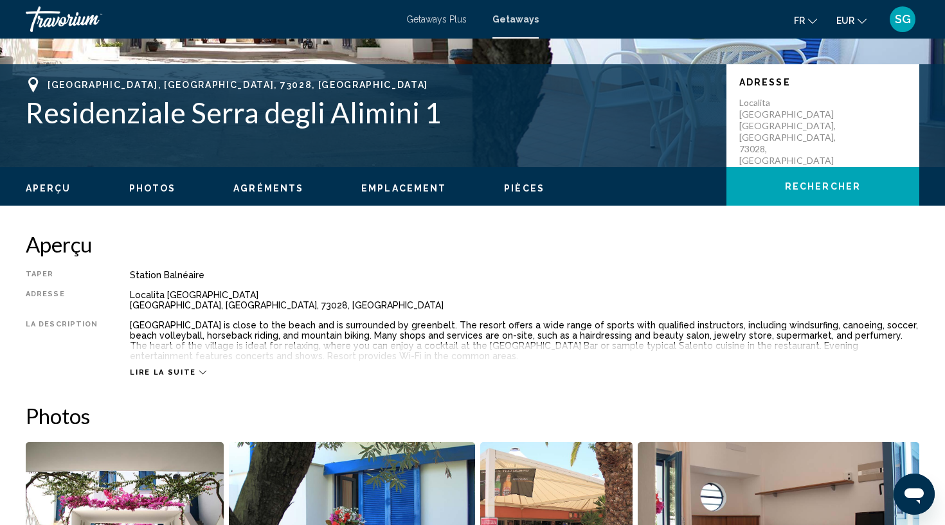
click at [184, 370] on span "Lire la suite" at bounding box center [163, 372] width 66 height 8
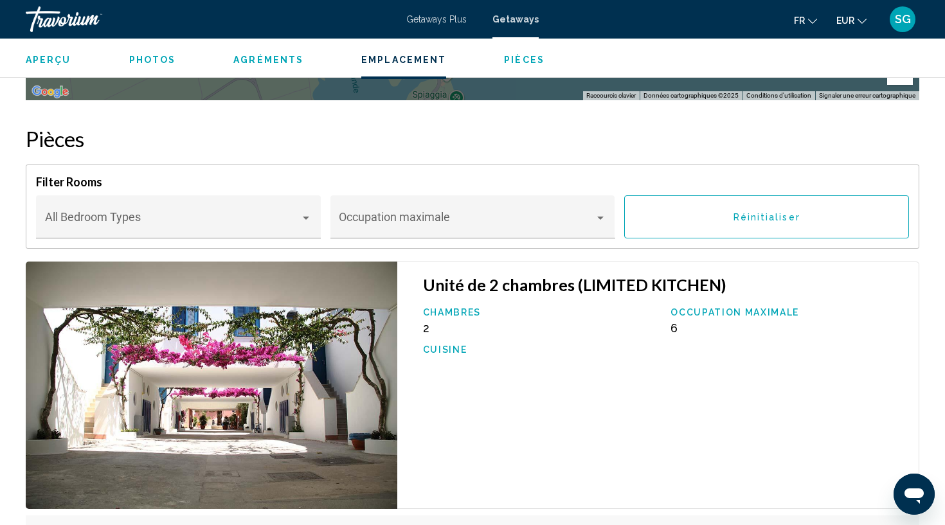
scroll to position [1950, 0]
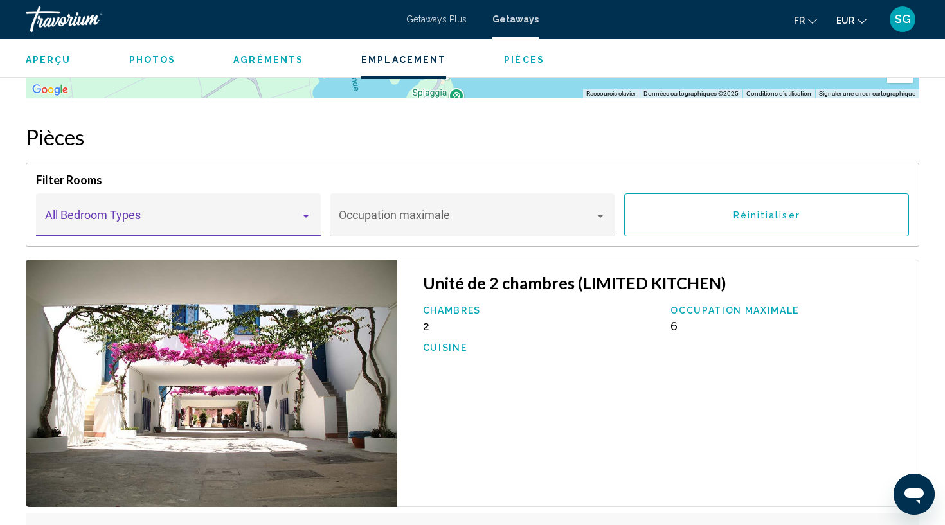
click at [305, 213] on div "Main content" at bounding box center [306, 216] width 12 height 10
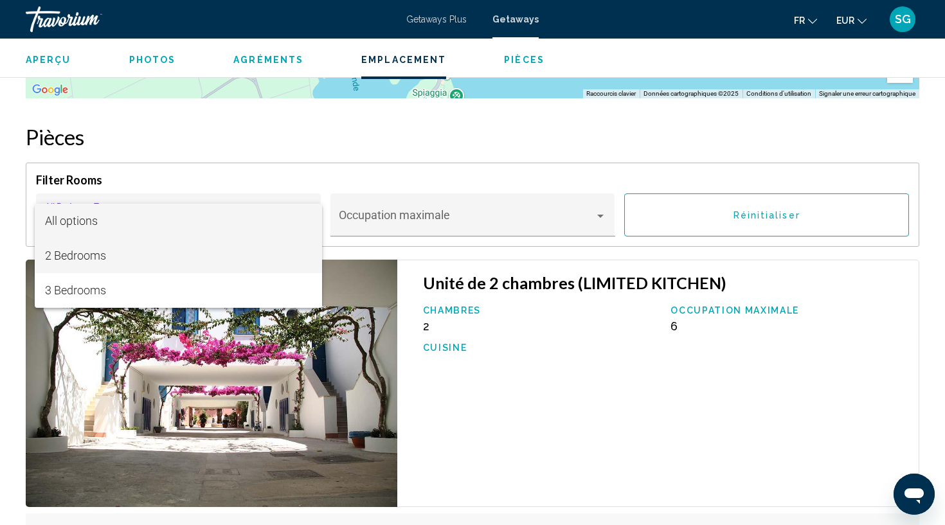
click at [278, 260] on span "2 Bedrooms" at bounding box center [178, 255] width 267 height 35
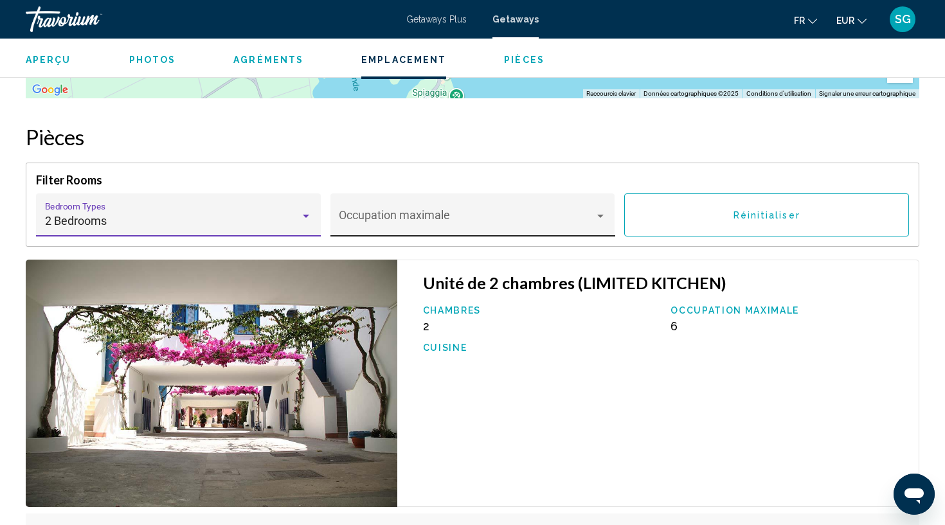
click at [394, 223] on span "Main content" at bounding box center [467, 221] width 256 height 13
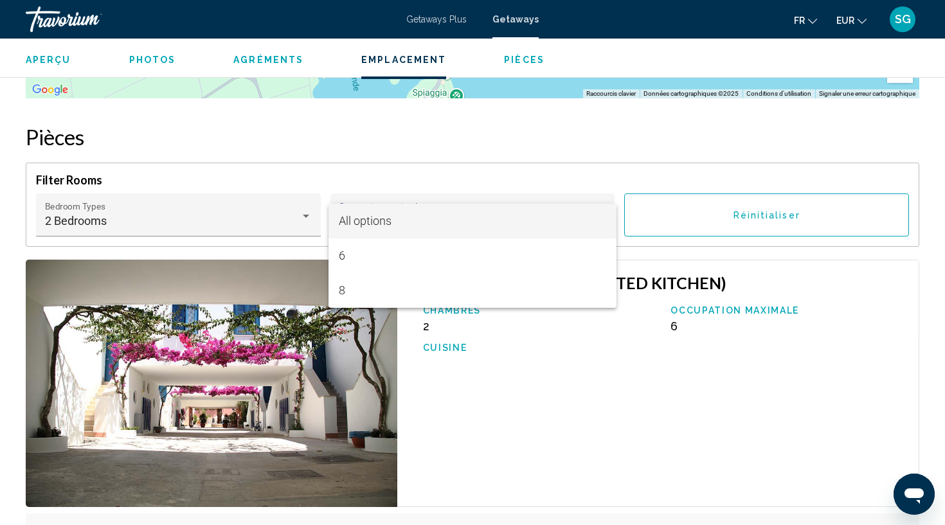
click at [440, 159] on div at bounding box center [472, 262] width 945 height 525
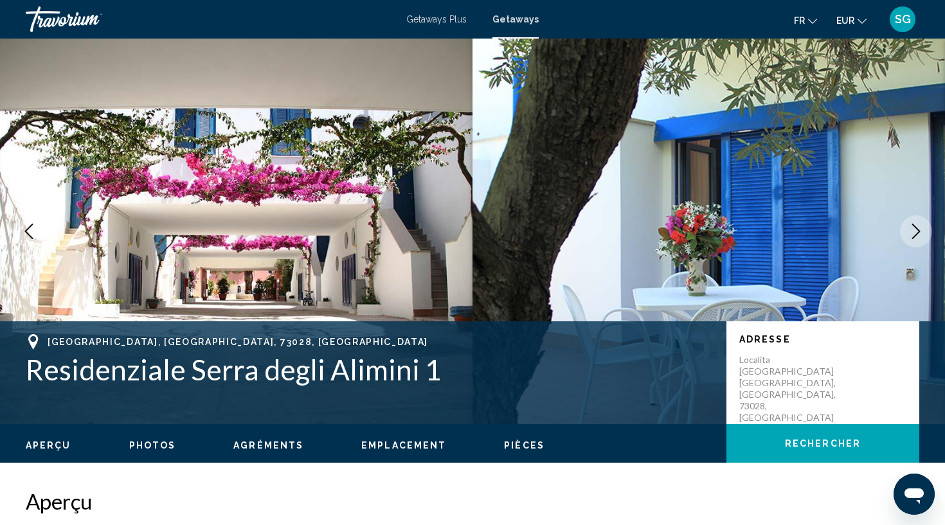
scroll to position [0, 0]
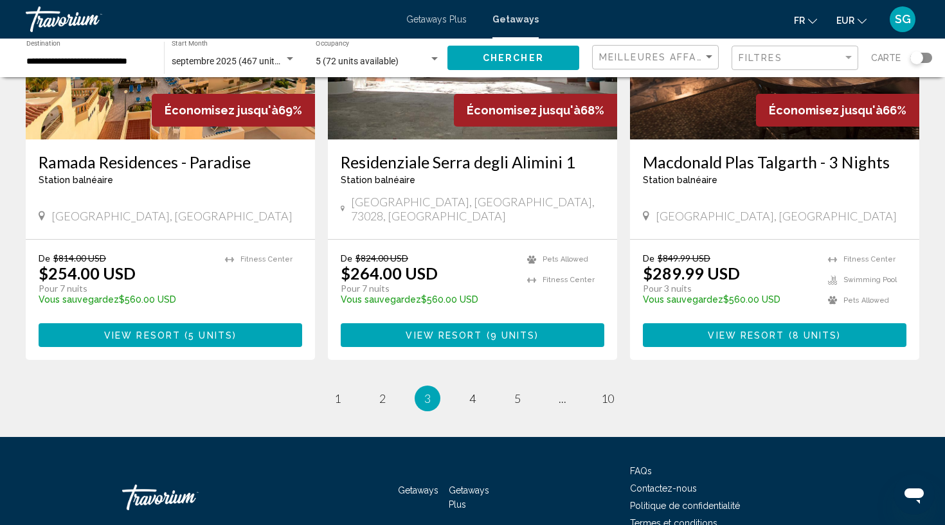
scroll to position [1567, 0]
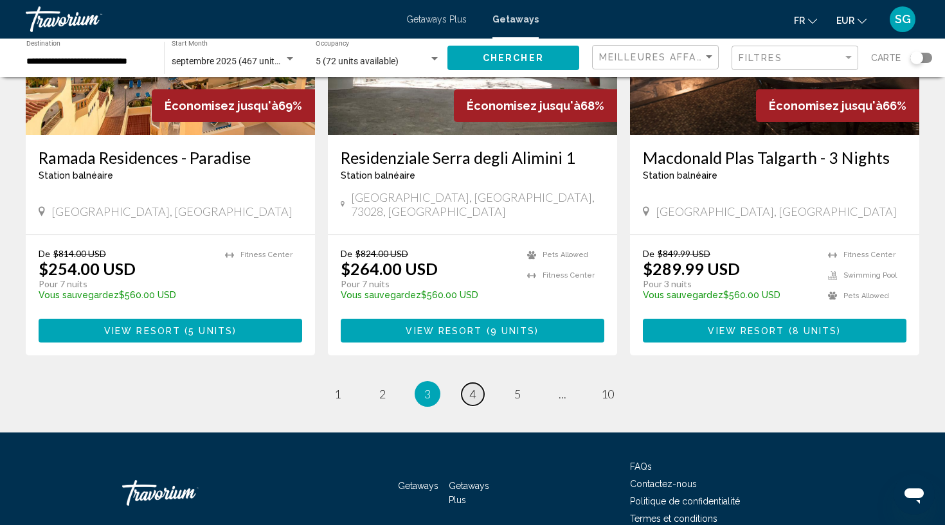
click at [473, 387] on span "4" at bounding box center [472, 394] width 6 height 14
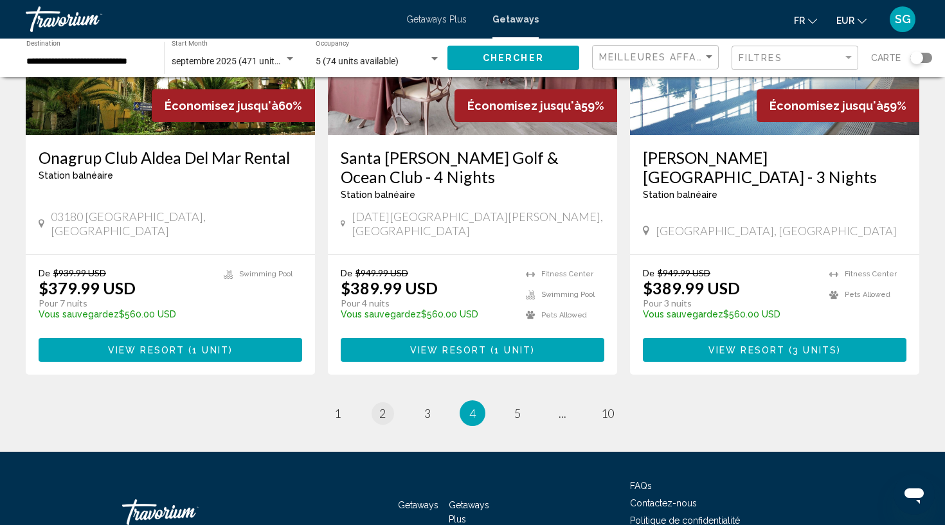
scroll to position [1629, 0]
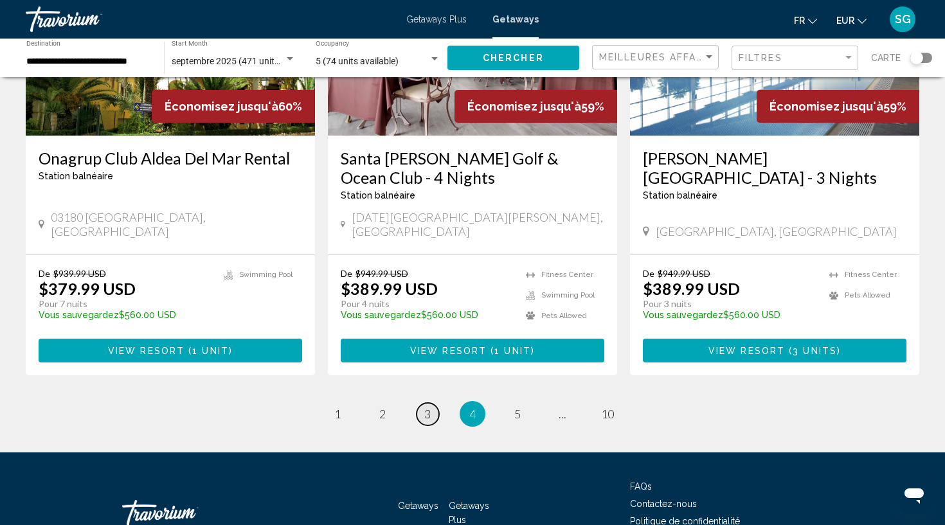
click at [421, 403] on link "page 3" at bounding box center [427, 414] width 22 height 22
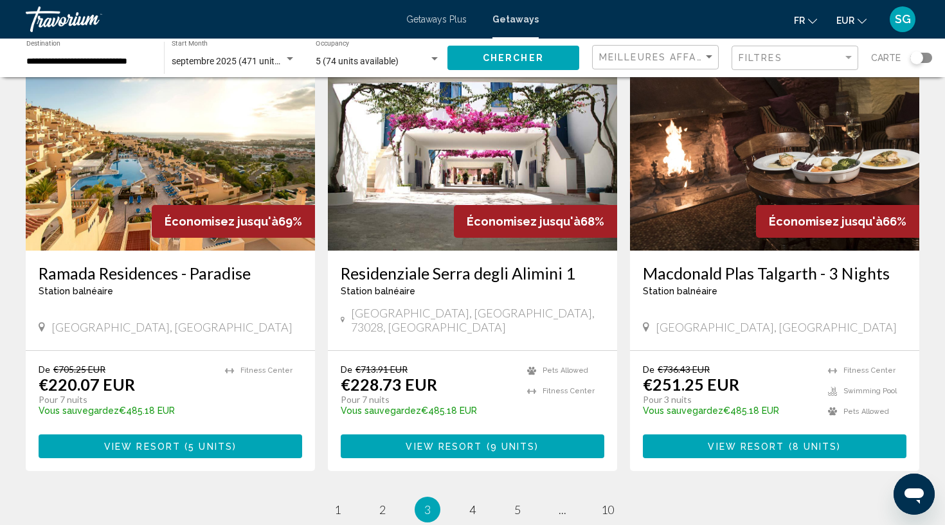
scroll to position [1467, 0]
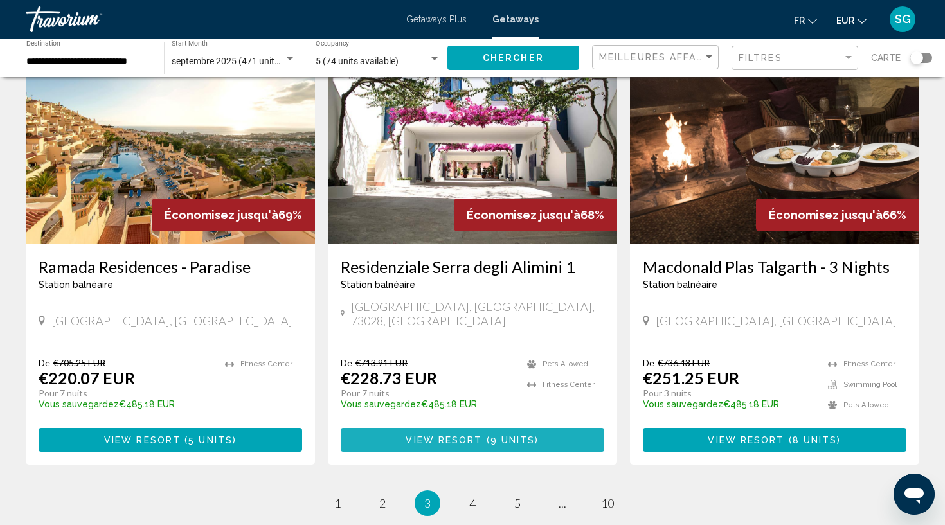
click at [467, 435] on span "View Resort" at bounding box center [444, 440] width 76 height 10
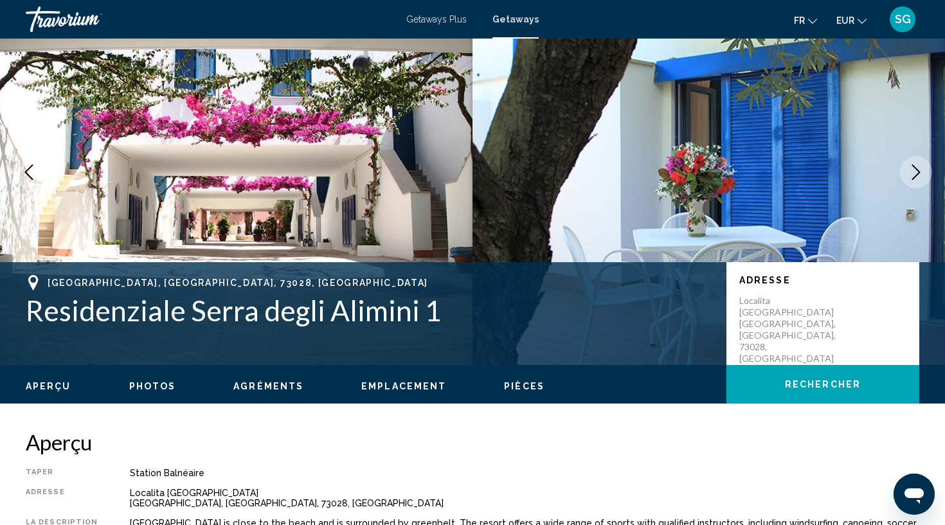
scroll to position [58, 0]
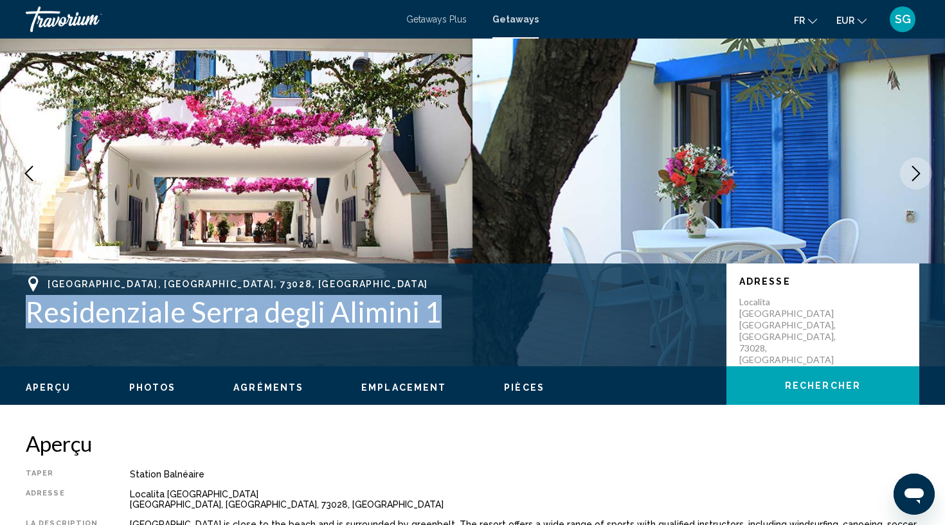
drag, startPoint x: 436, startPoint y: 303, endPoint x: 28, endPoint y: 303, distance: 408.8
click at [28, 303] on h1 "Residenziale Serra degli Alimini 1" at bounding box center [370, 311] width 688 height 33
copy h1 "Residenziale Serra degli Alimini 1"
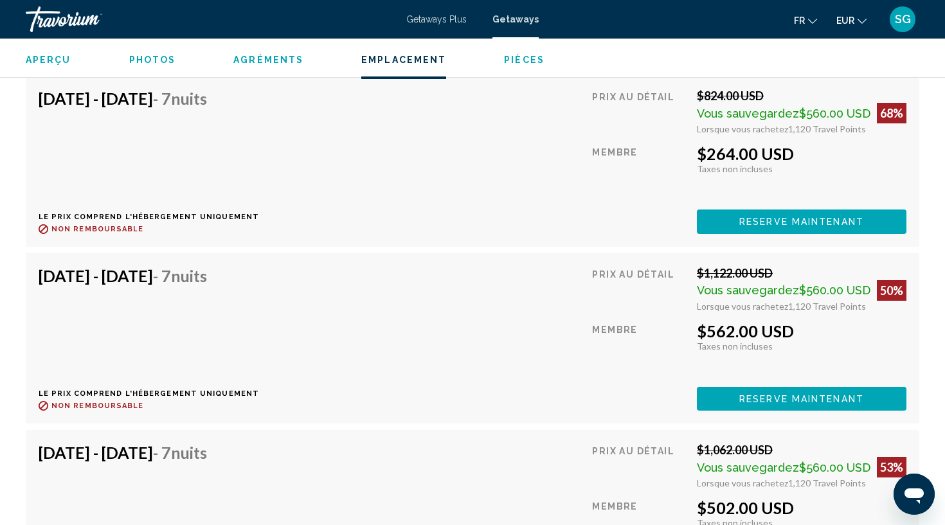
scroll to position [2582, 0]
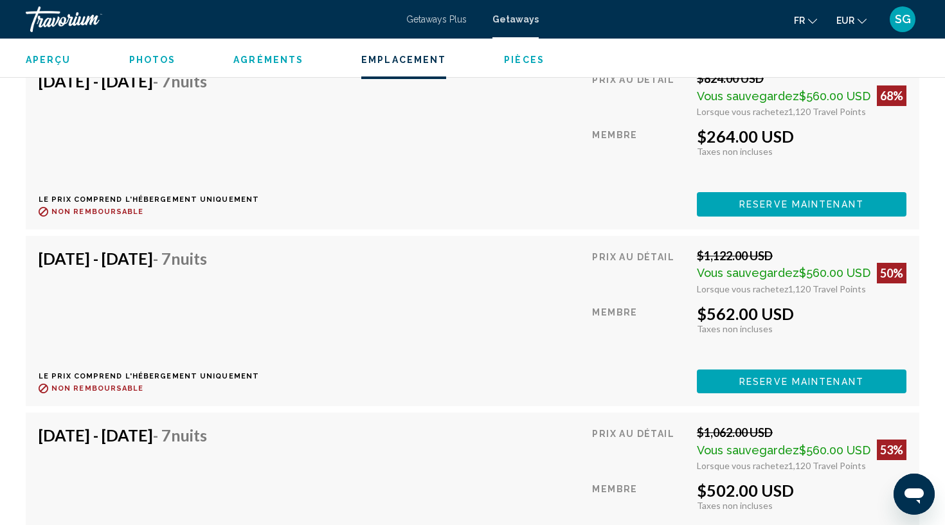
click at [853, 19] on span "EUR" at bounding box center [845, 20] width 18 height 10
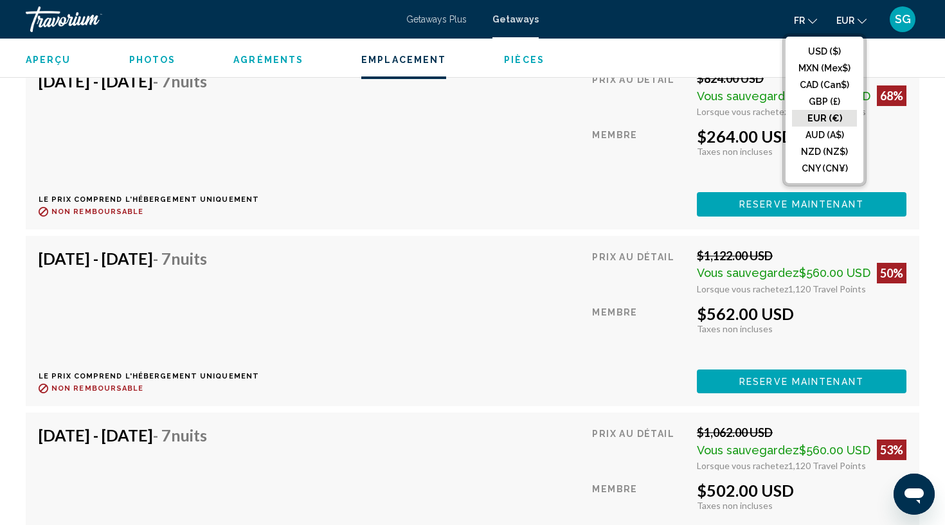
click at [829, 116] on button "EUR (€)" at bounding box center [824, 118] width 65 height 17
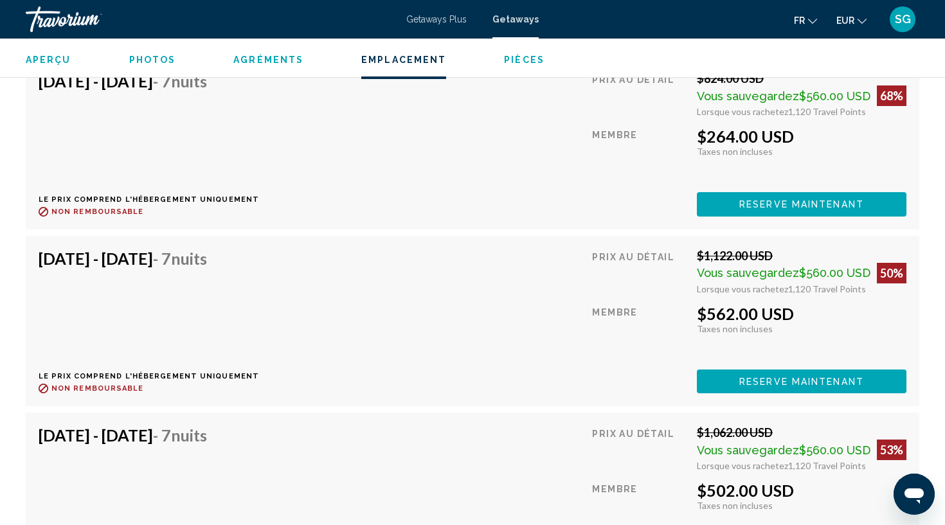
click at [854, 21] on button "EUR USD ($) MXN (Mex$) CAD (Can$) GBP (£) EUR (€) AUD (A$) NZD (NZ$) CNY (CN¥)" at bounding box center [851, 20] width 30 height 19
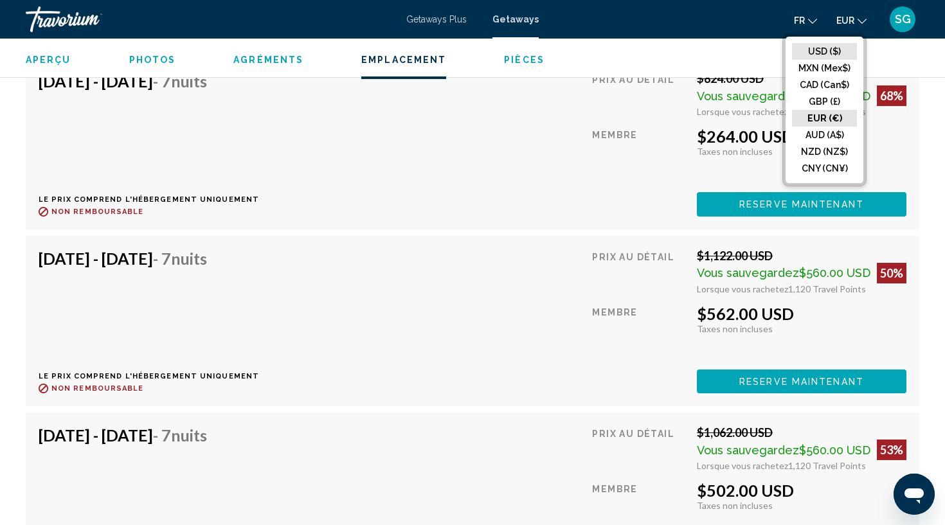
click at [829, 48] on button "USD ($)" at bounding box center [824, 51] width 65 height 17
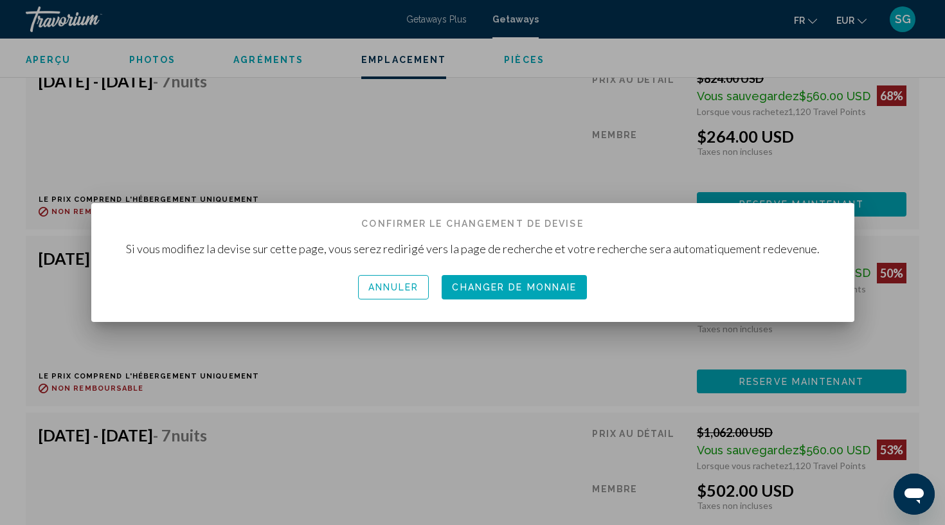
click at [525, 284] on span "Changer de monnaie" at bounding box center [514, 288] width 125 height 10
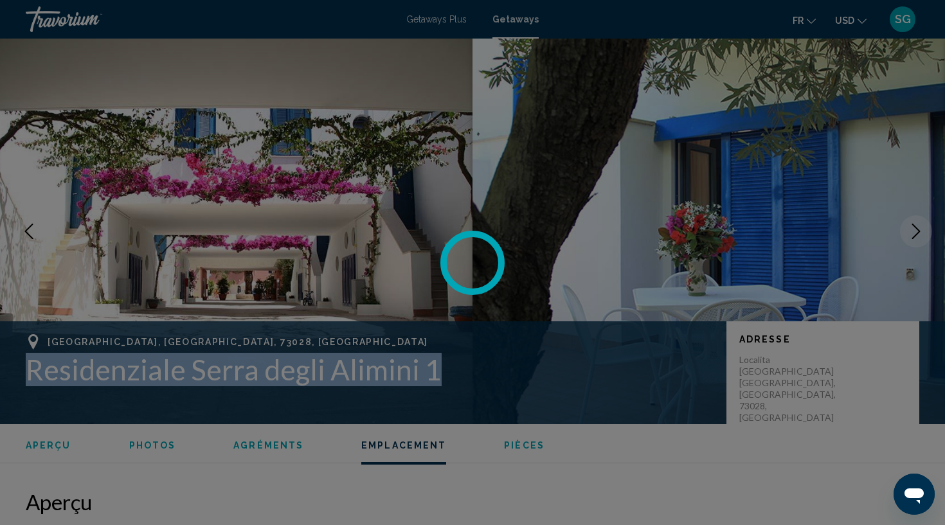
scroll to position [2582, 0]
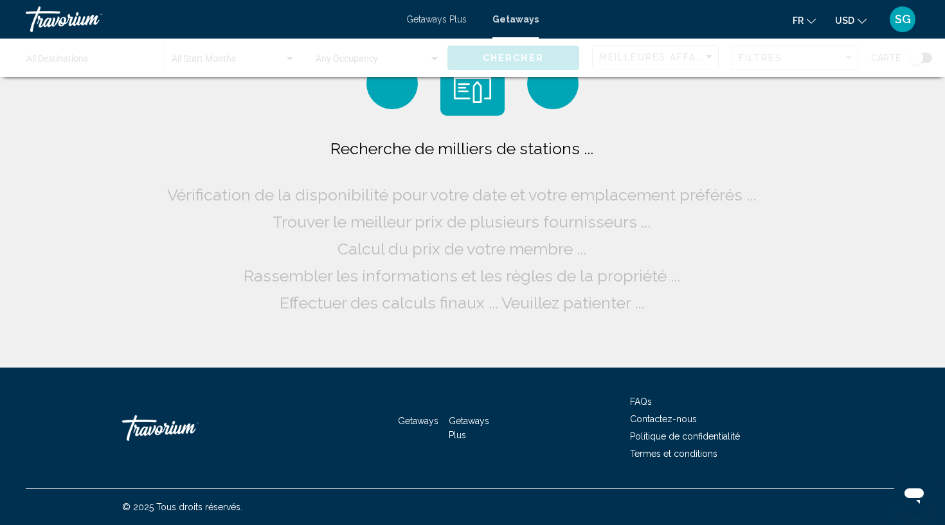
click at [853, 22] on span "USD" at bounding box center [844, 20] width 19 height 10
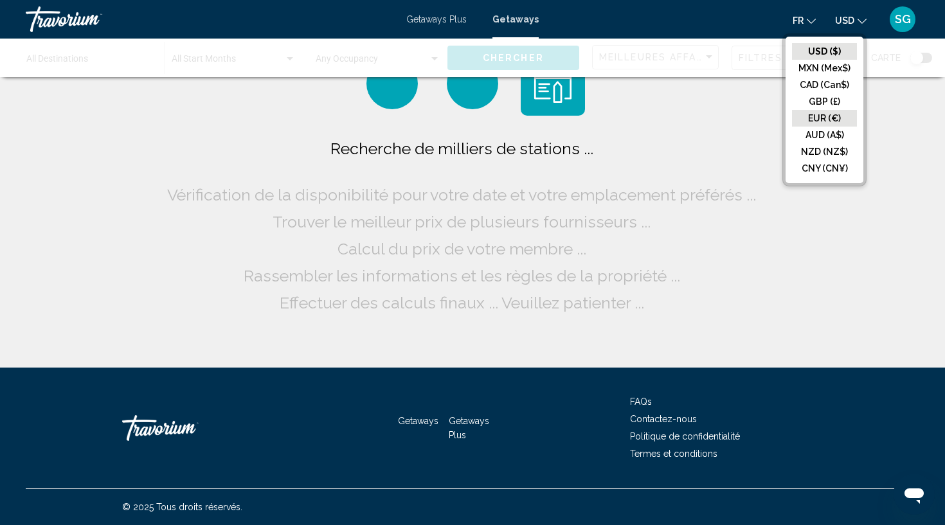
click at [834, 120] on button "EUR (€)" at bounding box center [824, 118] width 65 height 17
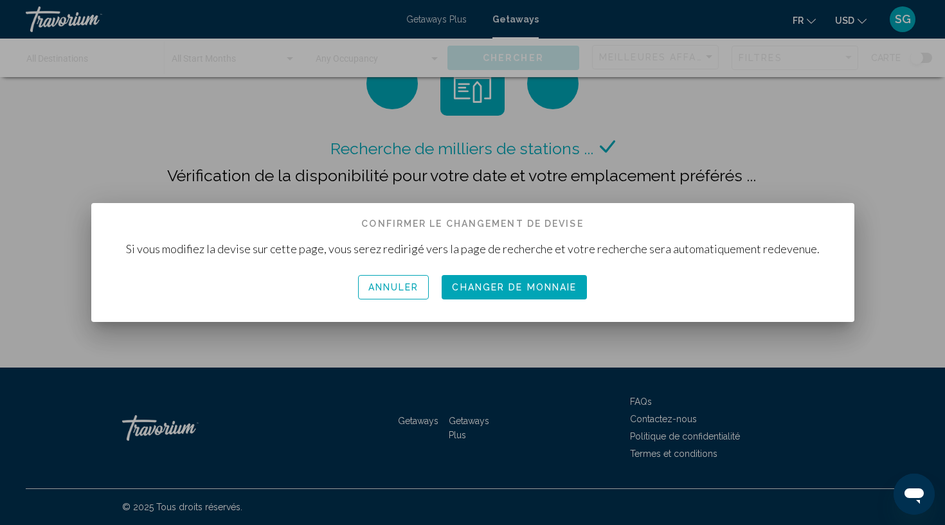
click at [567, 286] on span "Changer de monnaie" at bounding box center [514, 288] width 125 height 10
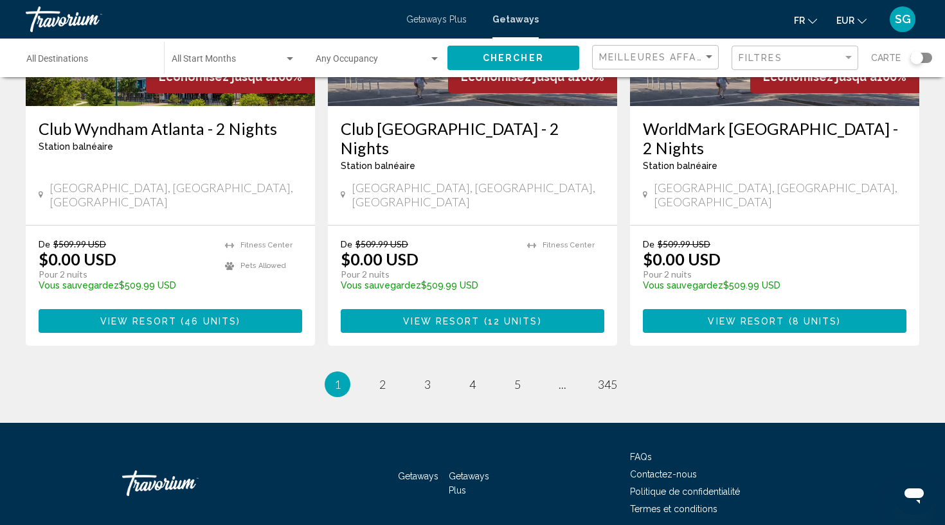
scroll to position [1649, 0]
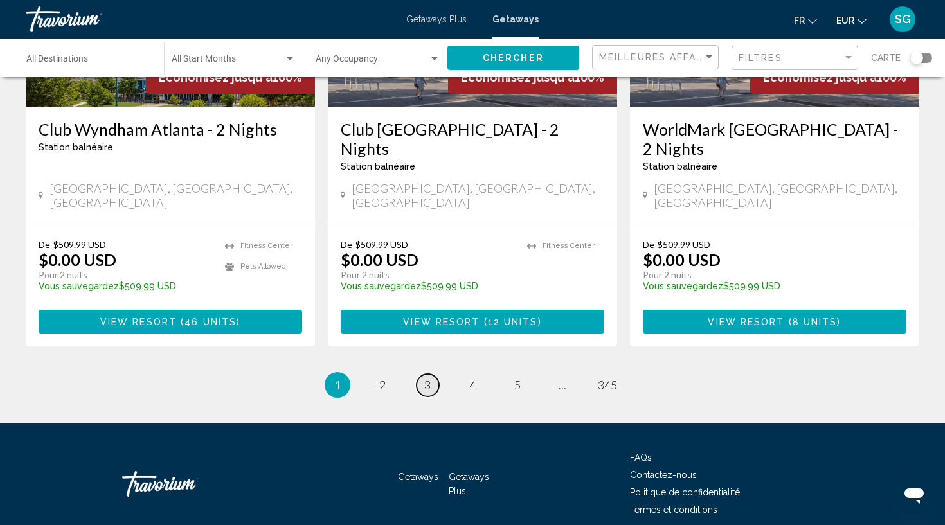
click at [427, 378] on span "3" at bounding box center [427, 385] width 6 height 14
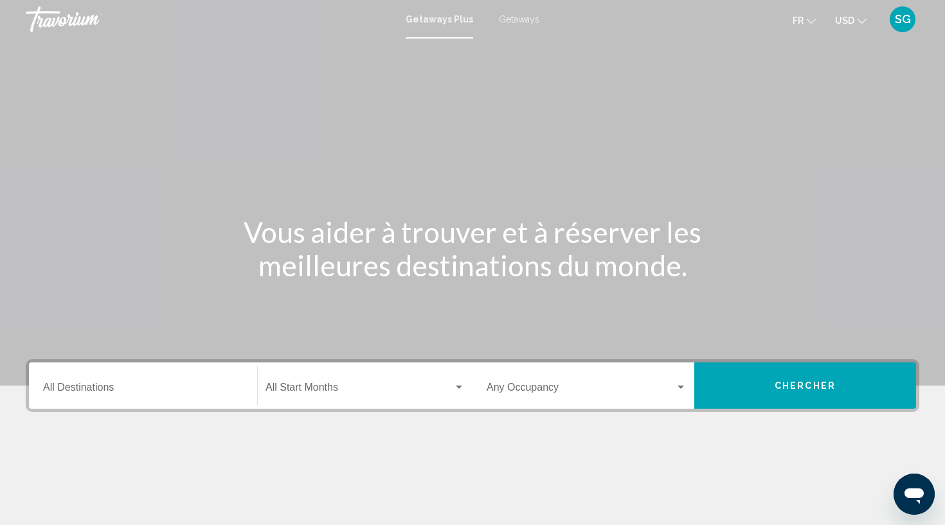
click at [504, 22] on span "Getaways" at bounding box center [519, 19] width 40 height 10
click at [202, 388] on input "Destination All Destinations" at bounding box center [143, 390] width 200 height 12
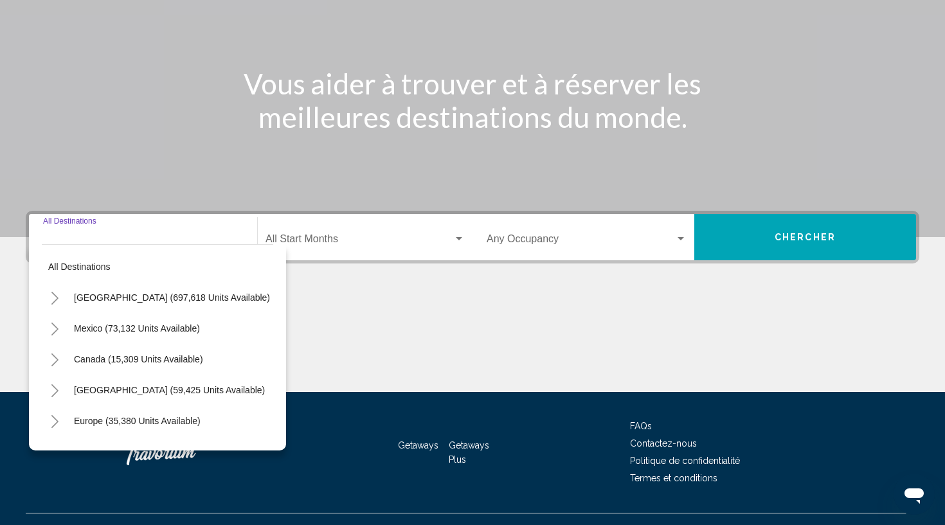
scroll to position [173, 0]
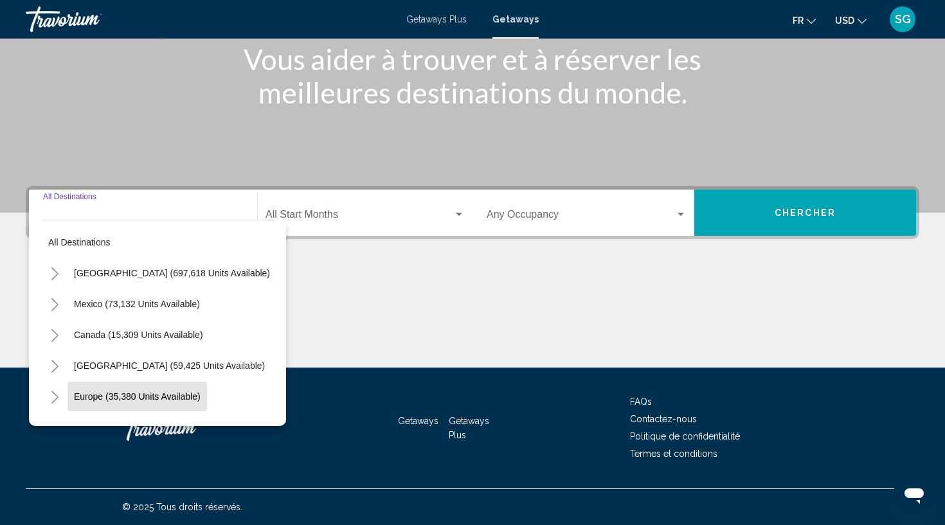
click at [191, 391] on span "Europe (35,380 units available)" at bounding box center [137, 396] width 127 height 10
type input "**********"
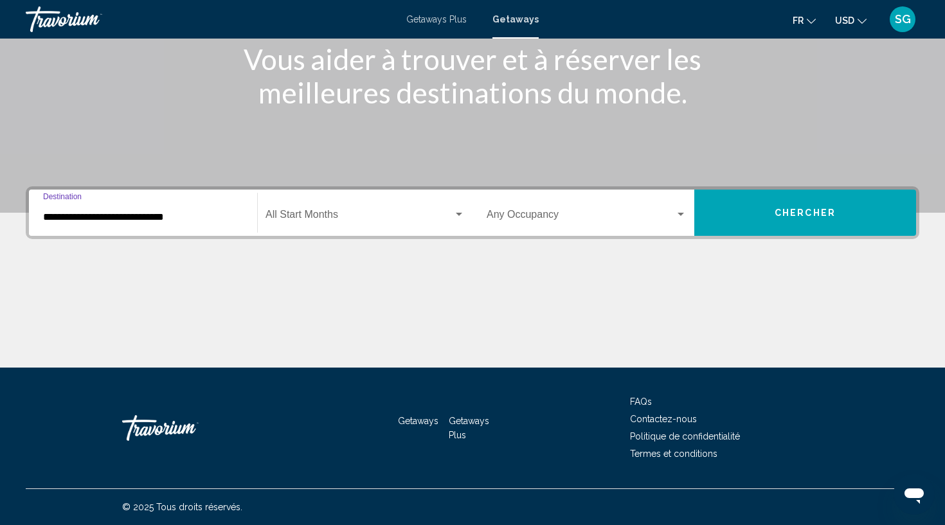
click at [328, 221] on span "Search widget" at bounding box center [359, 217] width 188 height 12
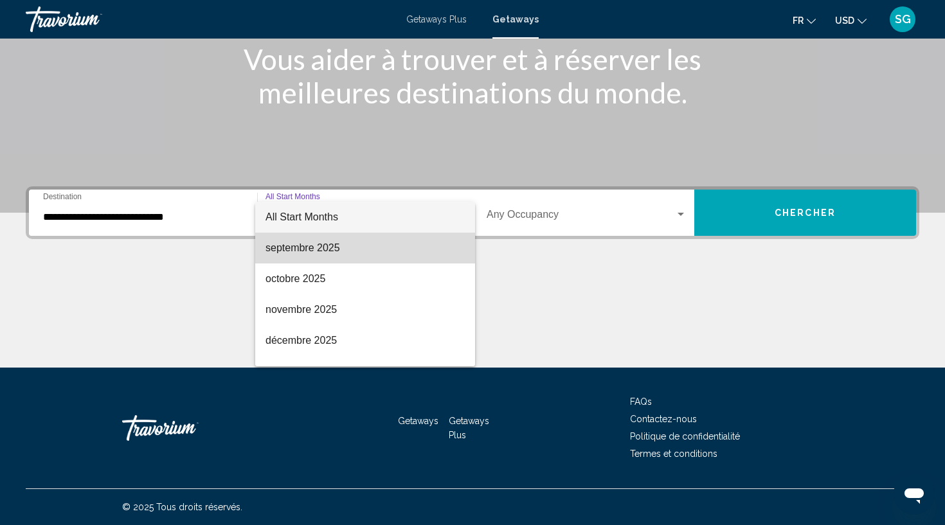
click at [330, 250] on span "septembre 2025" at bounding box center [364, 248] width 199 height 31
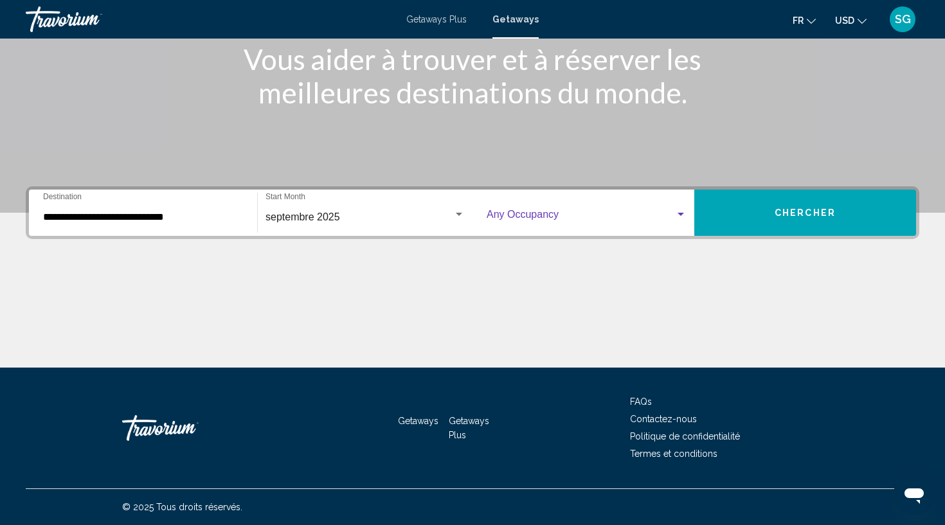
click at [493, 217] on span "Search widget" at bounding box center [581, 217] width 188 height 12
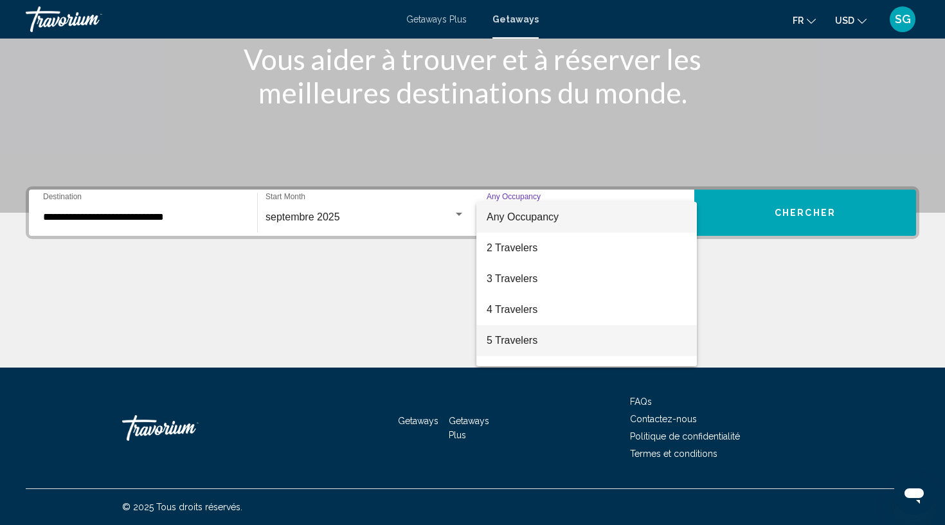
click at [512, 336] on span "5 Travelers" at bounding box center [587, 340] width 200 height 31
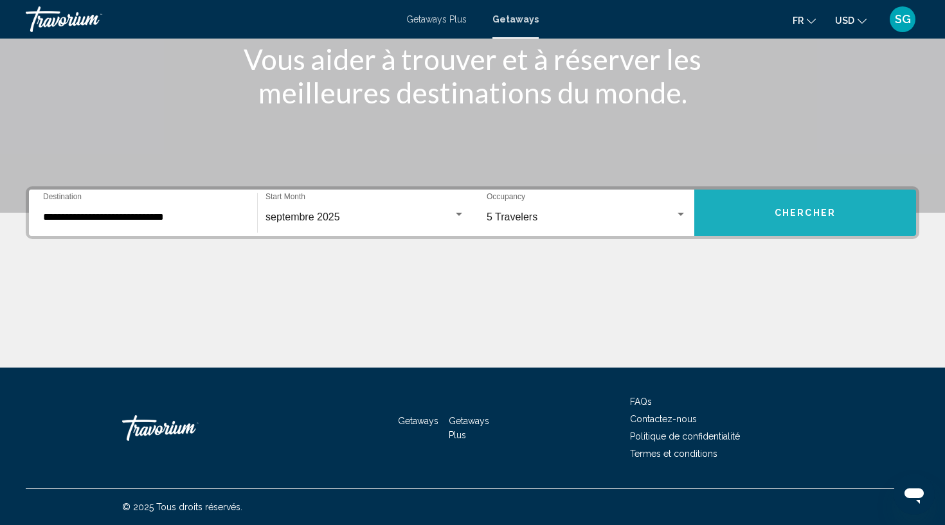
click at [790, 205] on button "Chercher" at bounding box center [805, 213] width 222 height 46
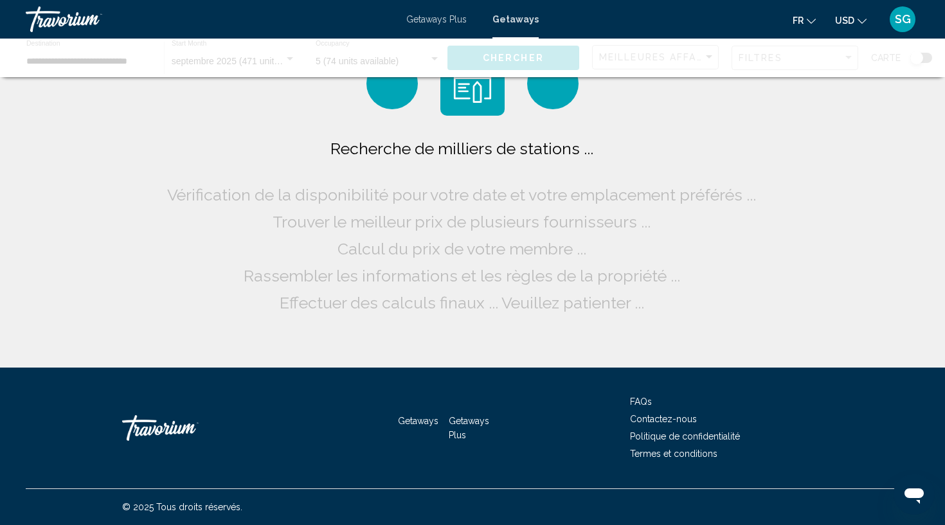
click at [848, 18] on span "USD" at bounding box center [844, 20] width 19 height 10
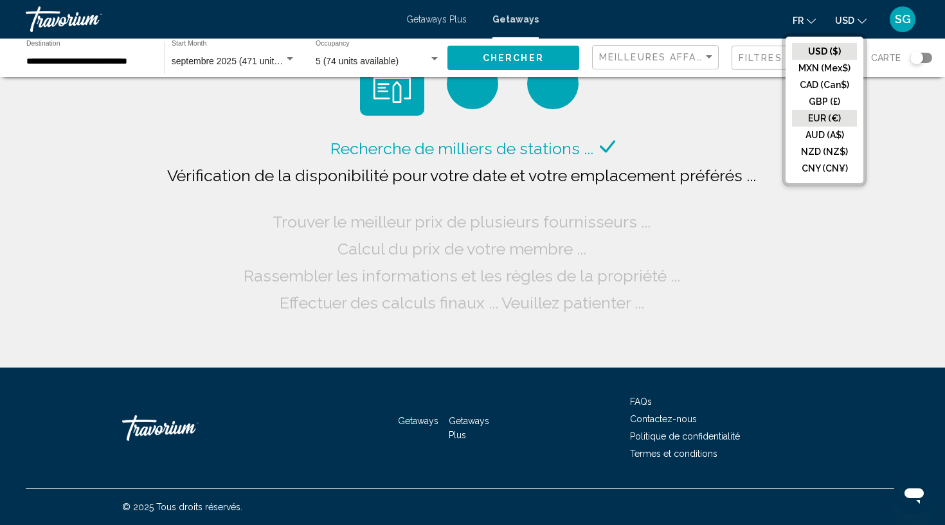
click at [828, 117] on button "EUR (€)" at bounding box center [824, 118] width 65 height 17
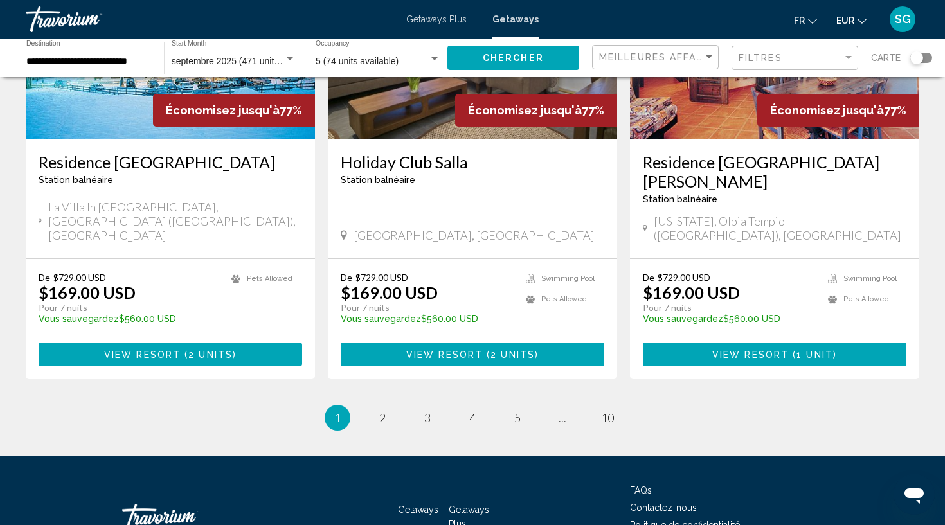
scroll to position [1571, 0]
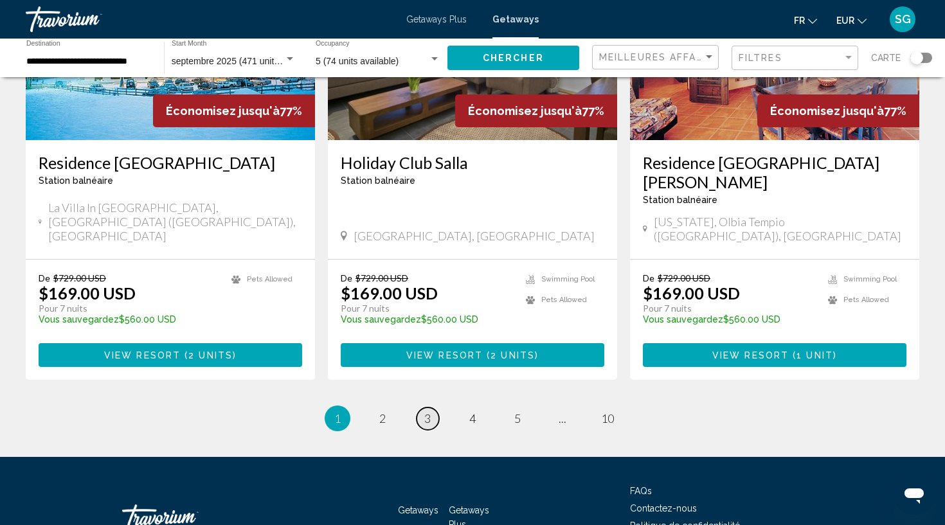
click at [435, 407] on link "page 3" at bounding box center [427, 418] width 22 height 22
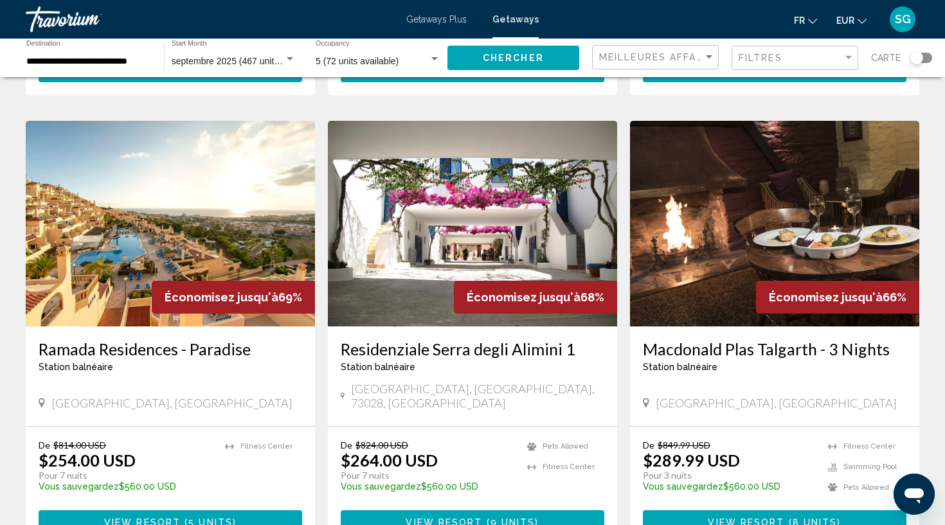
scroll to position [1388, 0]
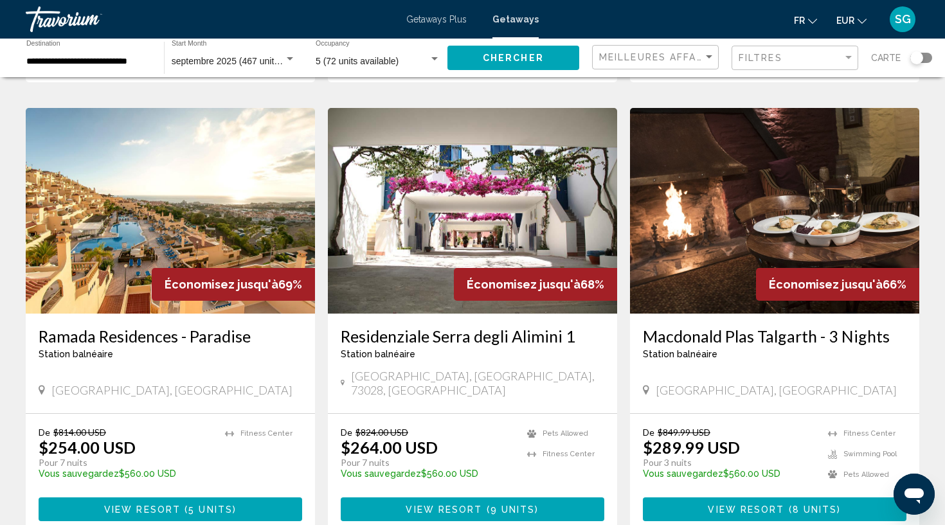
click at [478, 225] on img "Main content" at bounding box center [472, 211] width 289 height 206
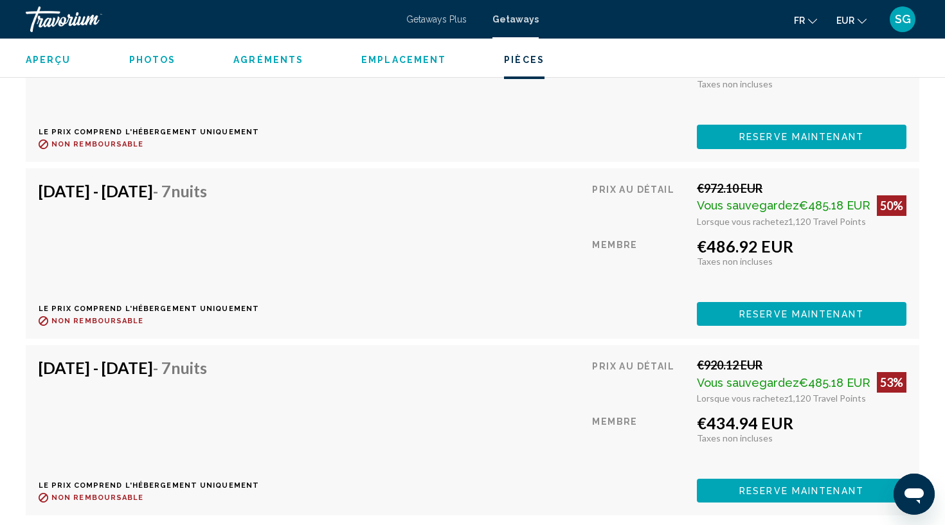
scroll to position [2643, 0]
